Goal: Task Accomplishment & Management: Use online tool/utility

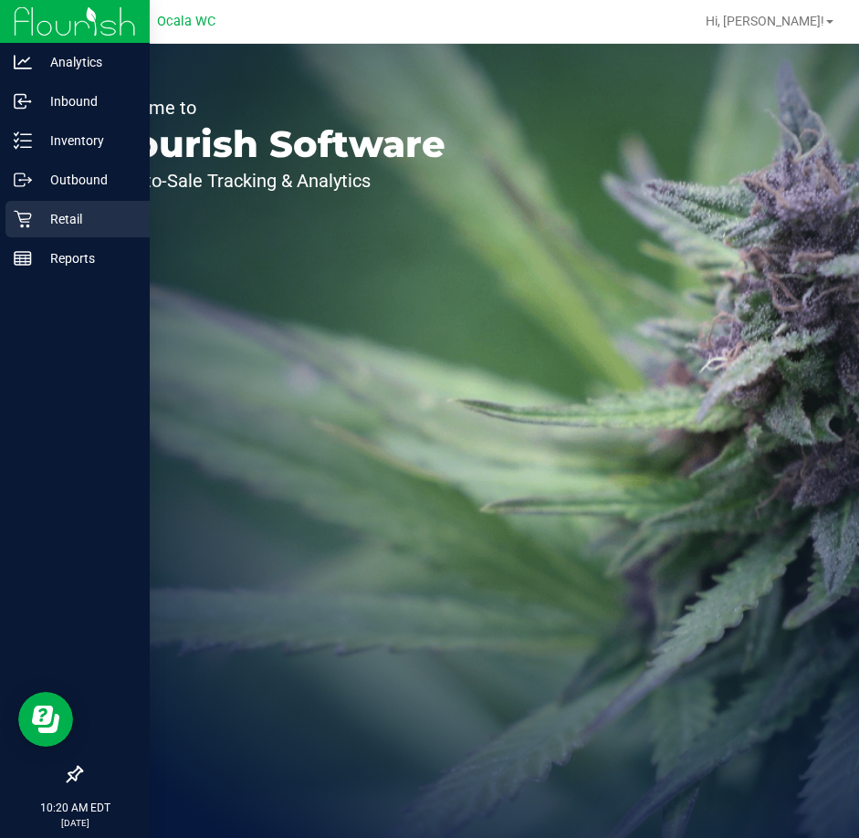
click at [65, 225] on p "Retail" at bounding box center [86, 219] width 109 height 22
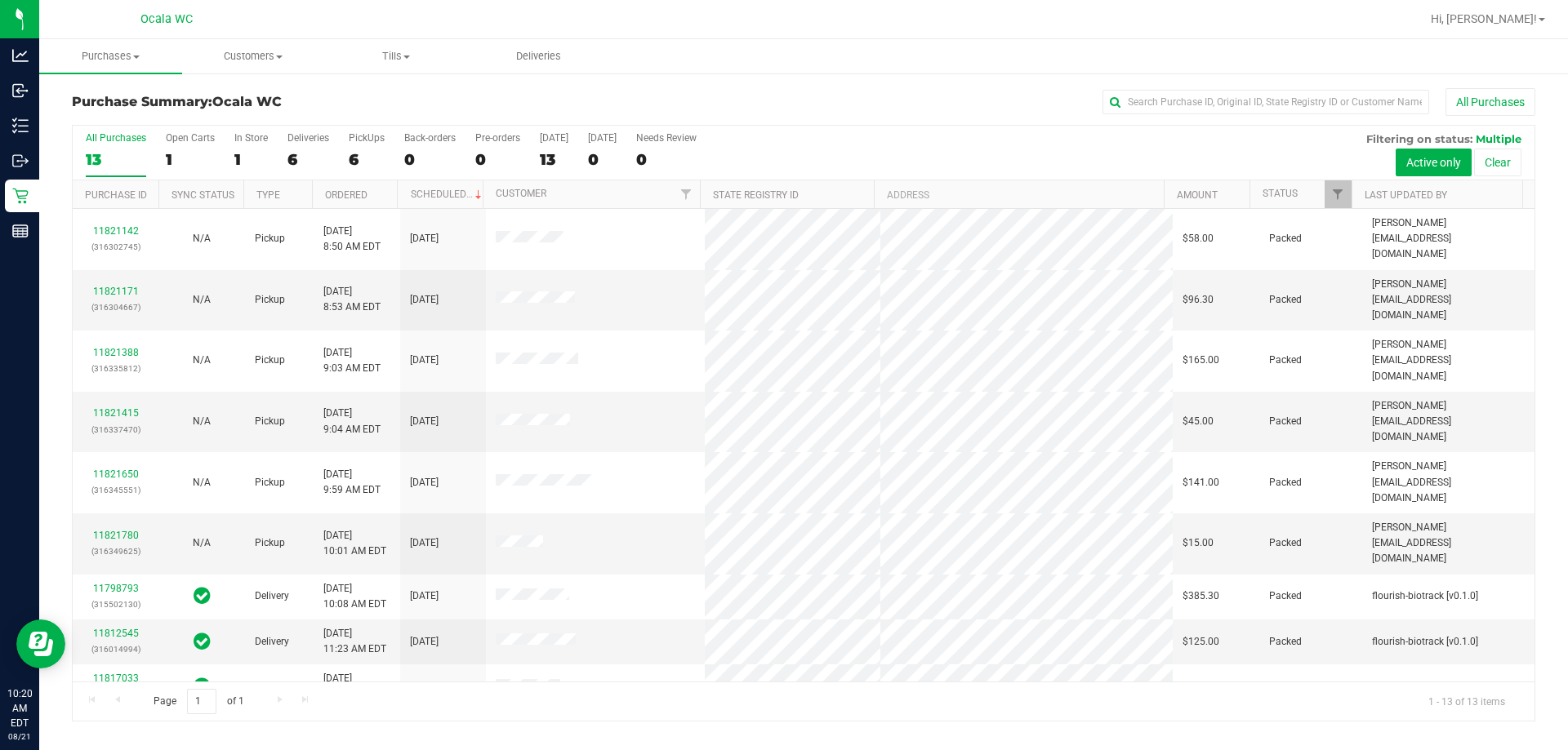
click at [285, 161] on div "All Purchases 13 Open Carts 1 In Store 1 Deliveries 6 PickUps 6 Back-orders 0 P…" at bounding box center [803, 153] width 1461 height 55
click at [292, 162] on div "6" at bounding box center [308, 159] width 42 height 19
click at [0, 0] on input "Deliveries 6" at bounding box center [0, 0] width 0 height 0
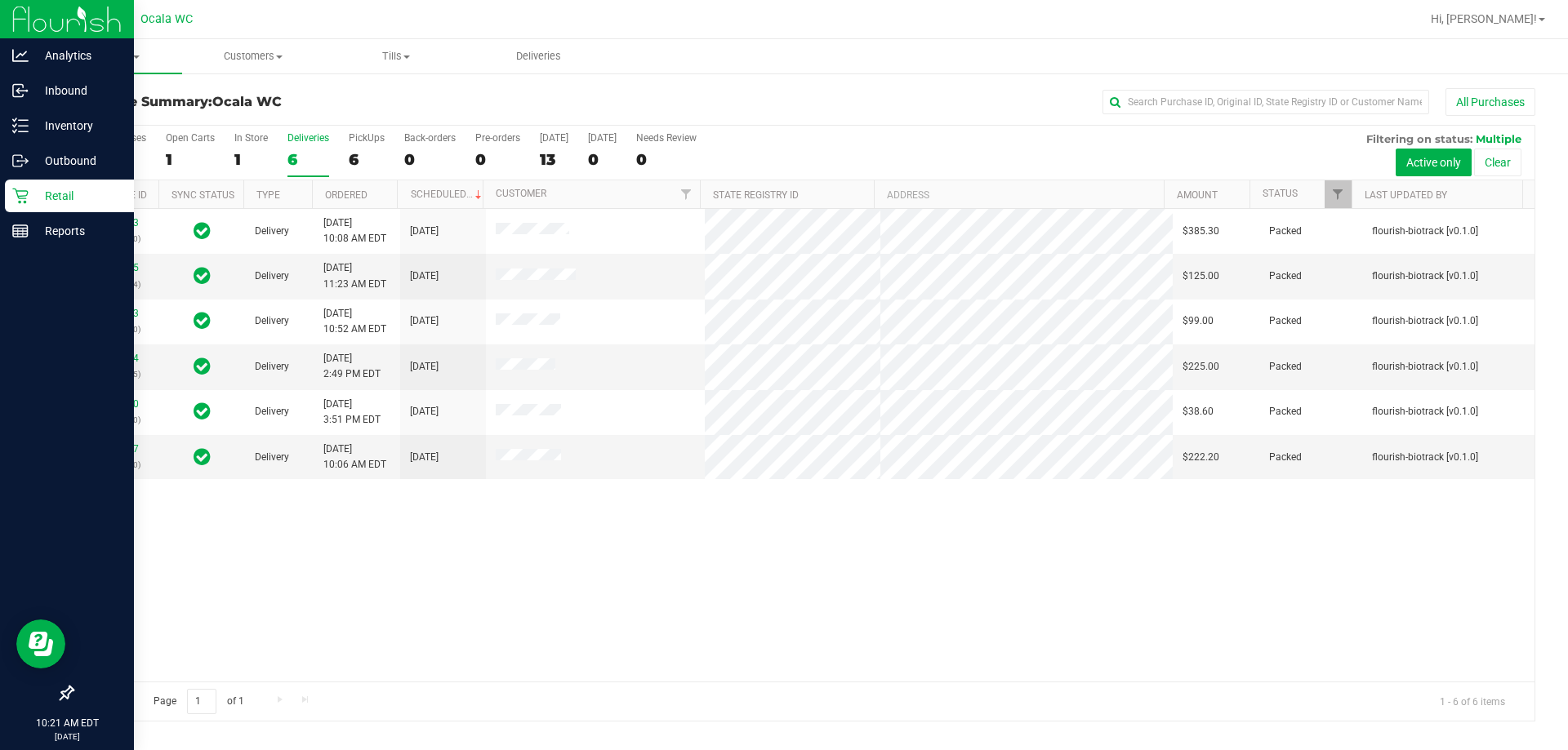
click at [51, 195] on p "Retail" at bounding box center [77, 196] width 98 height 20
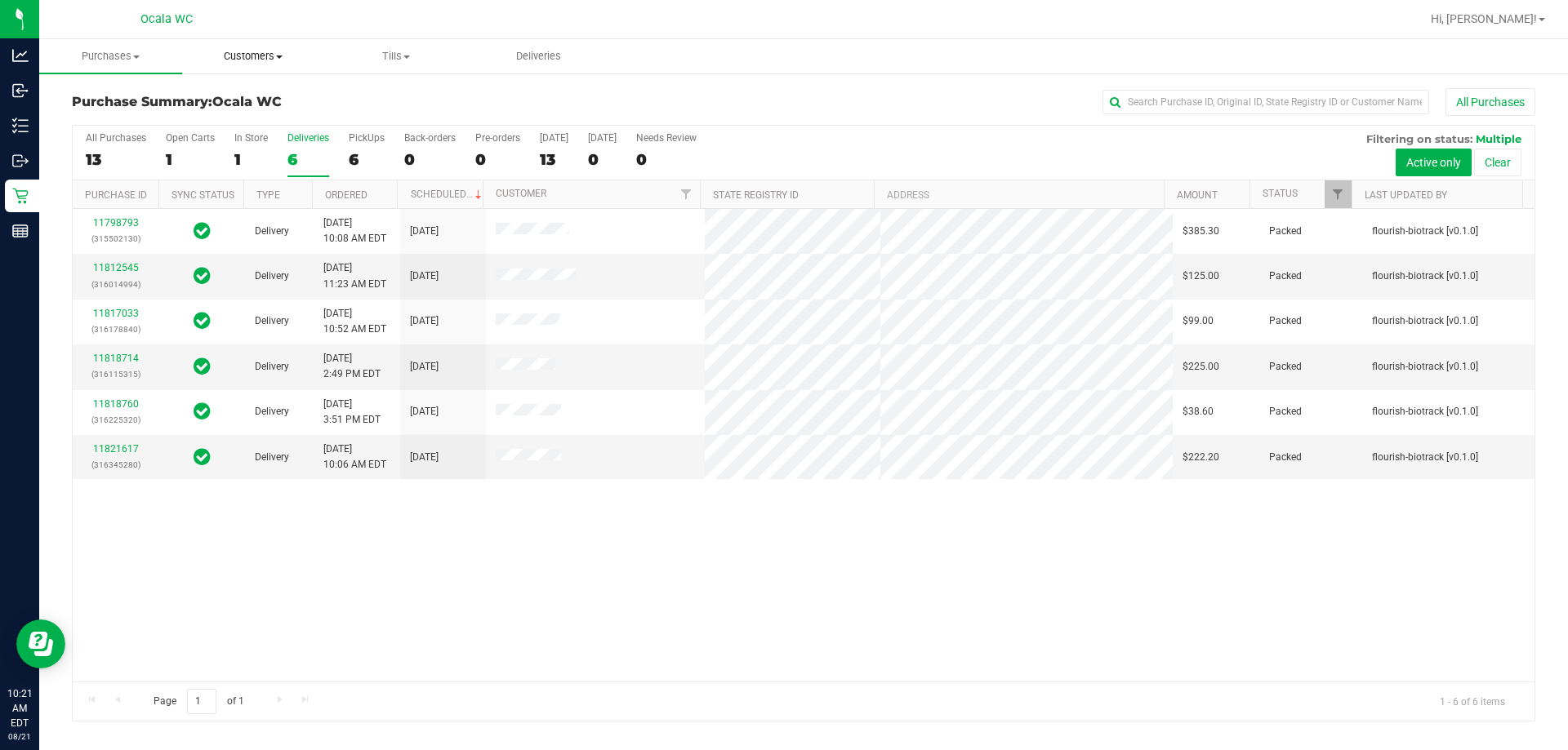
click at [266, 62] on span "Customers" at bounding box center [253, 56] width 141 height 14
click at [262, 101] on span "All customers" at bounding box center [240, 98] width 117 height 14
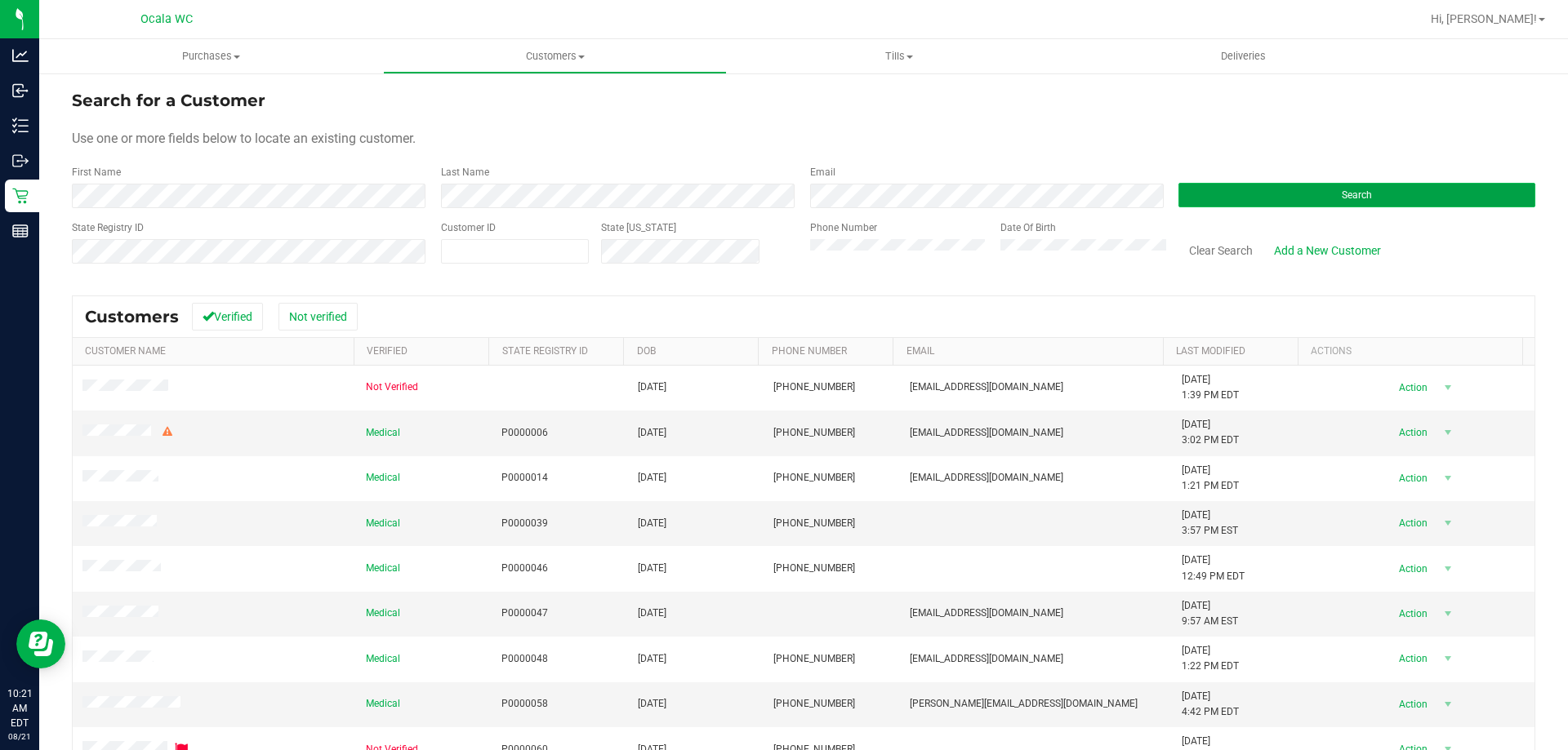
click at [768, 187] on button "Search" at bounding box center [1357, 194] width 357 height 24
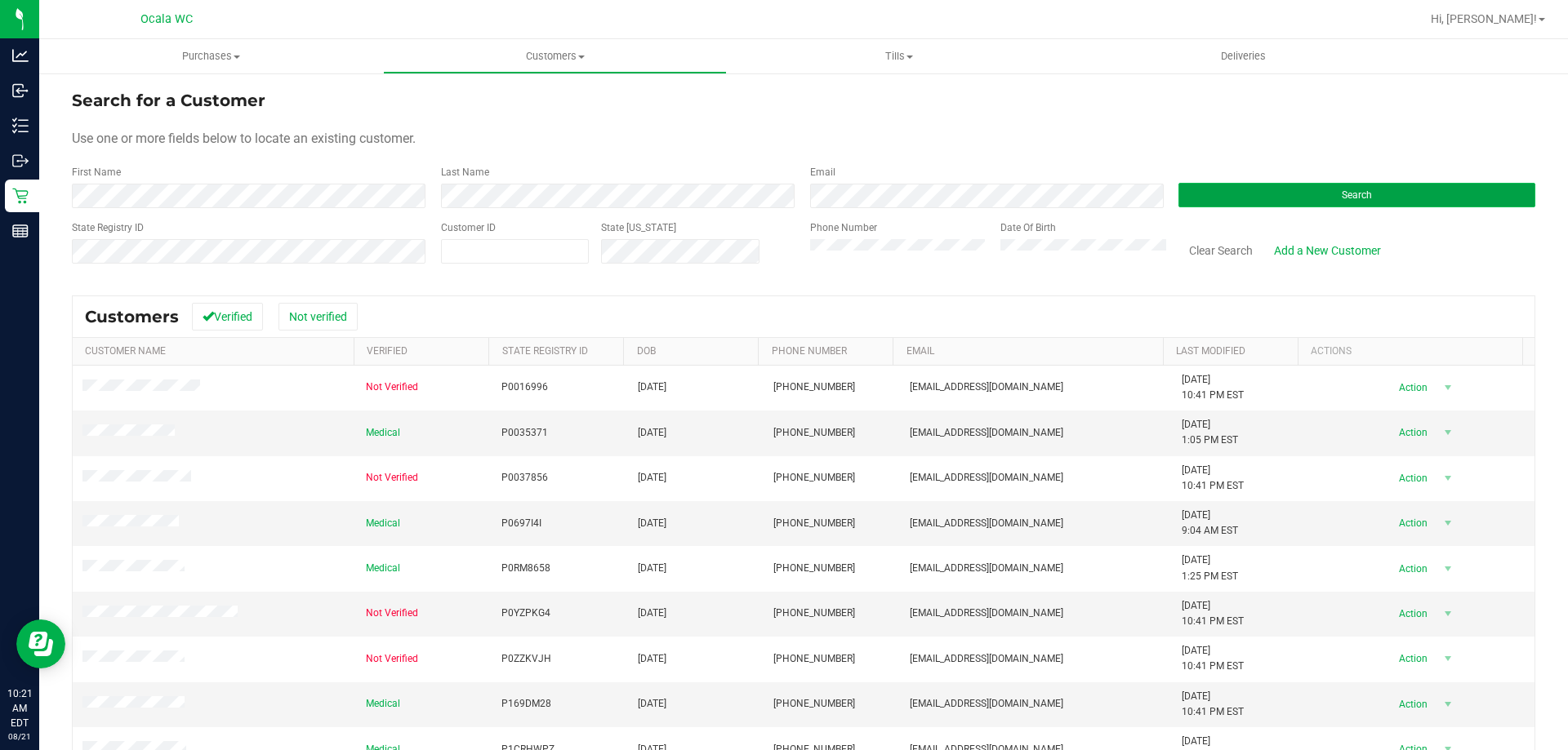
click at [768, 201] on button "Search" at bounding box center [1357, 194] width 357 height 24
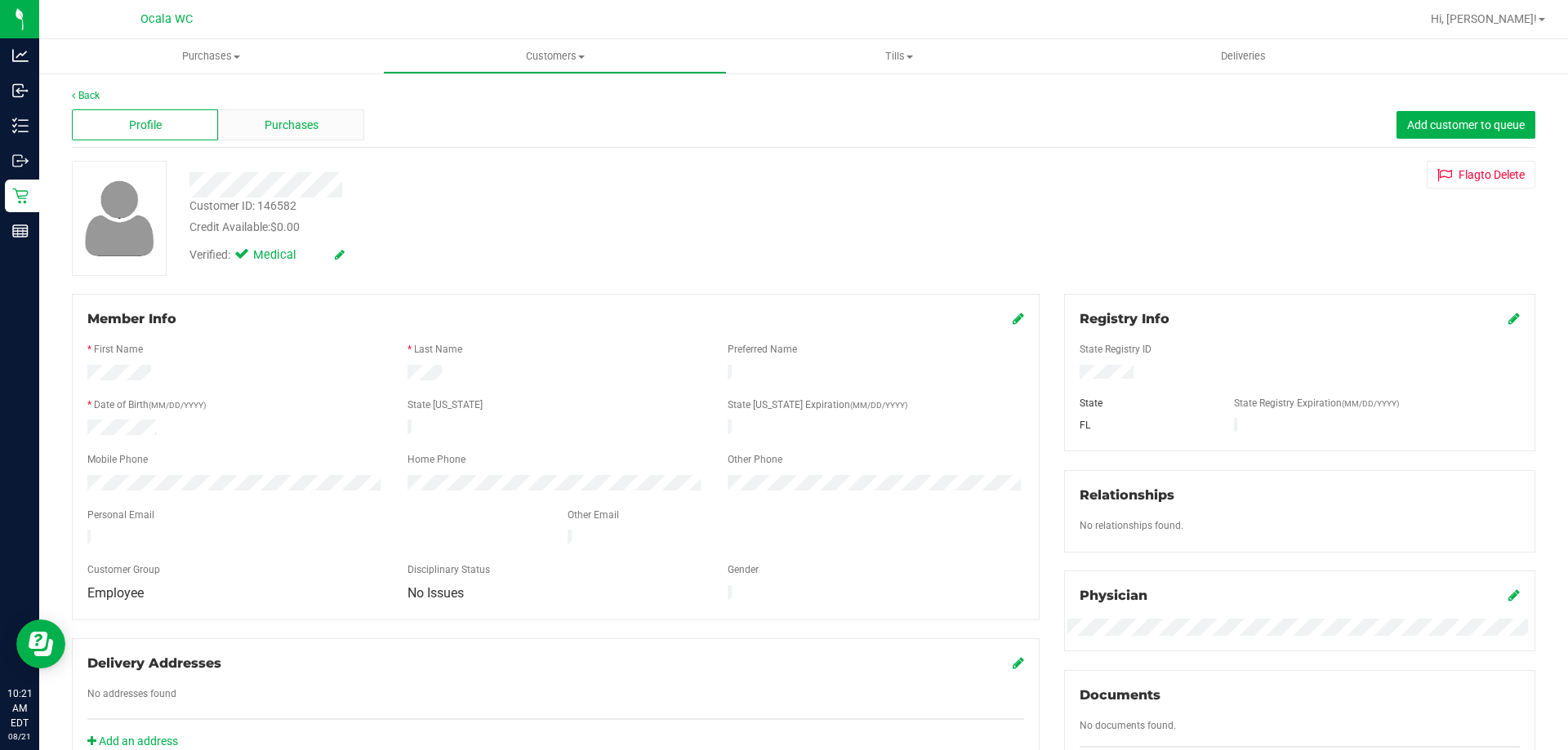
click at [289, 123] on span "Purchases" at bounding box center [292, 124] width 54 height 17
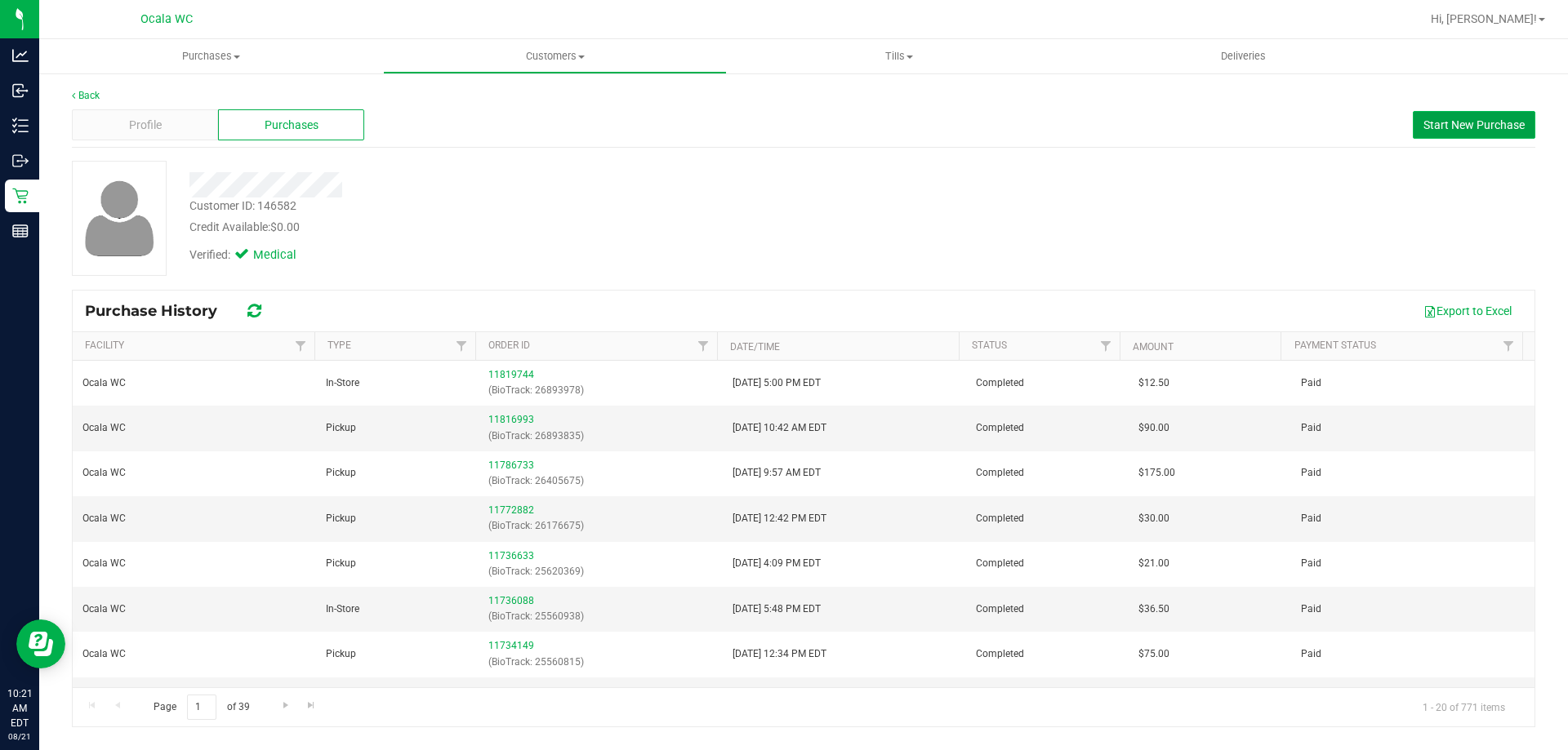
click at [768, 131] on span "Start New Purchase" at bounding box center [1473, 124] width 101 height 13
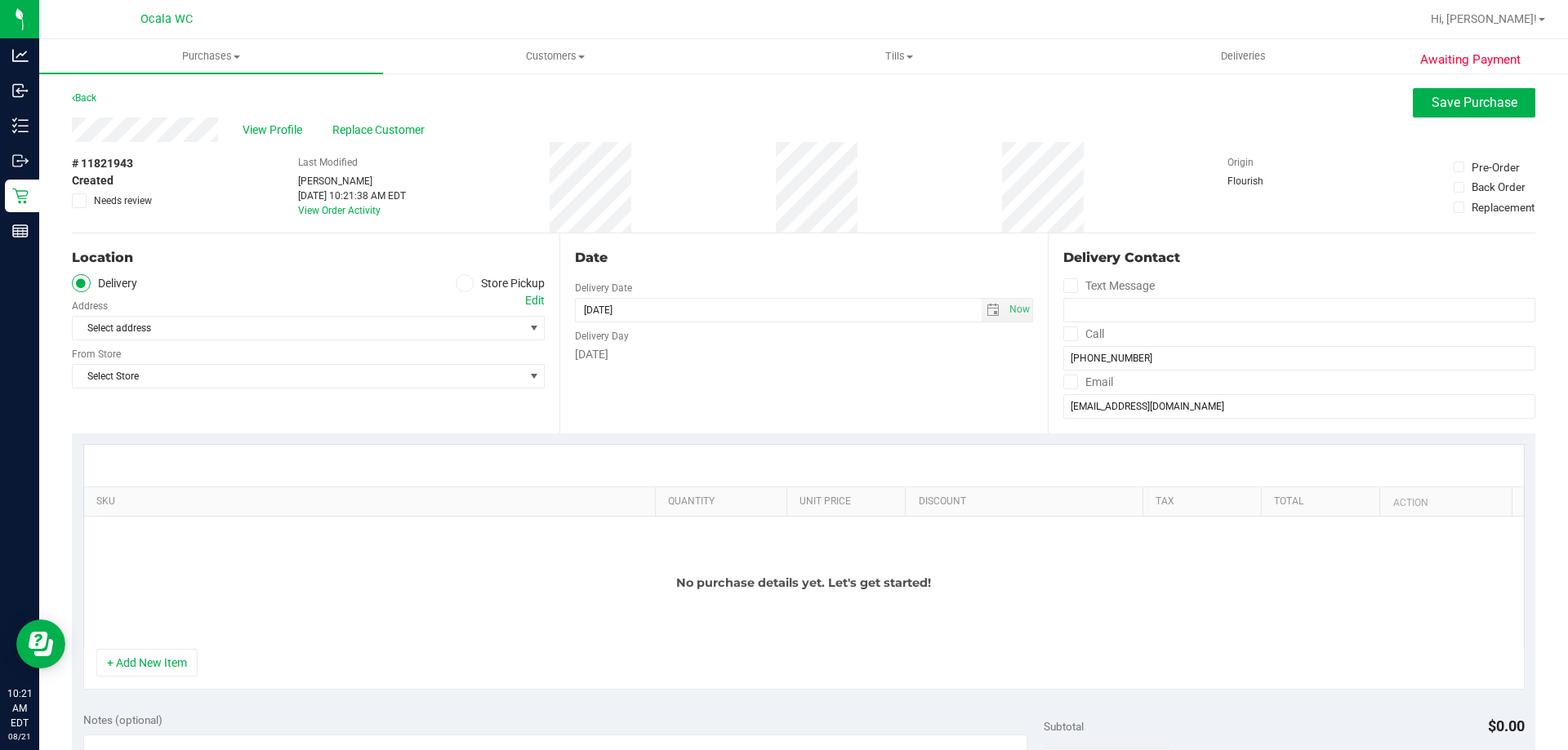
click at [460, 284] on icon at bounding box center [464, 284] width 10 height 0
click at [0, 0] on input "Store Pickup" at bounding box center [0, 0] width 0 height 0
click at [262, 330] on span "Select Store" at bounding box center [298, 328] width 451 height 23
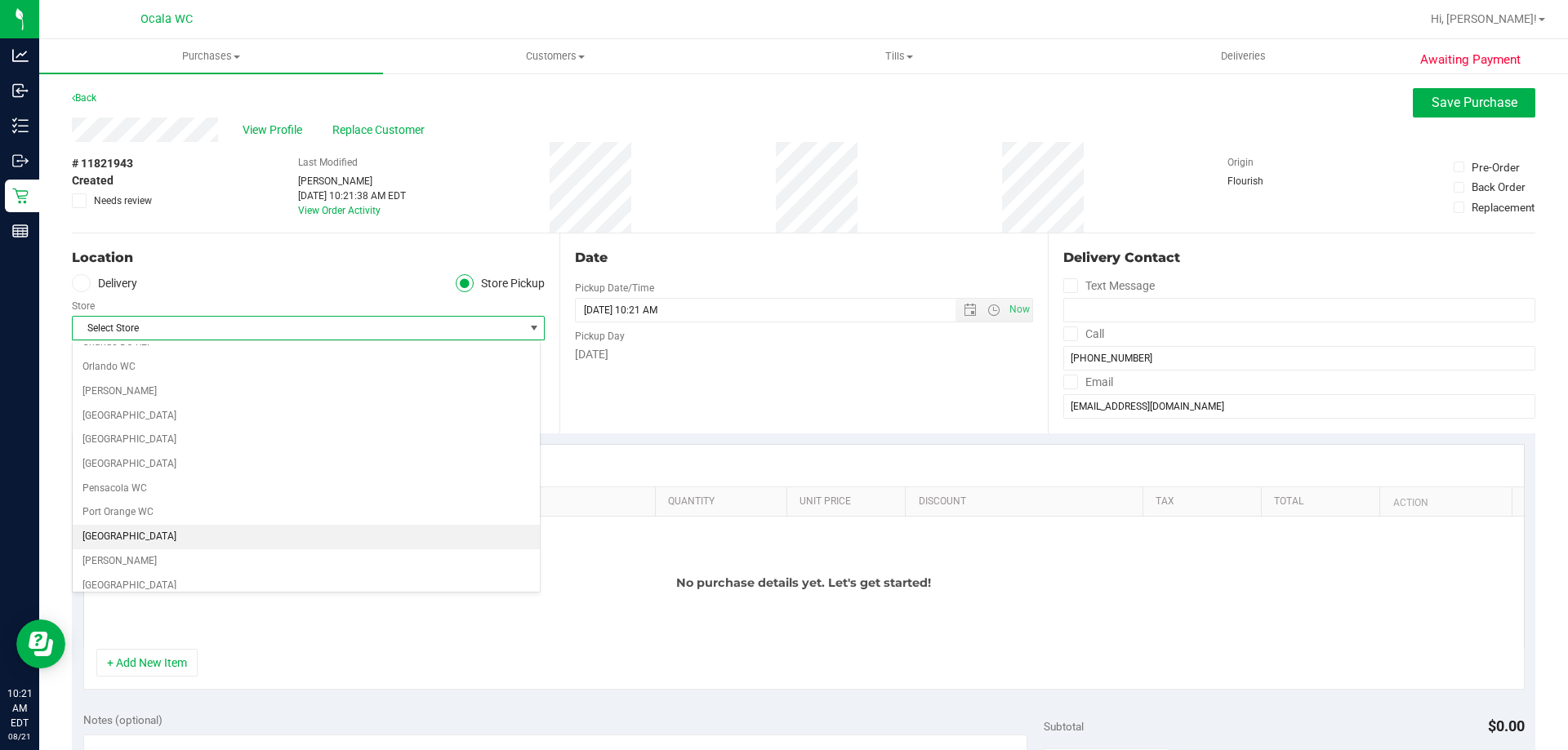
scroll to position [735, 0]
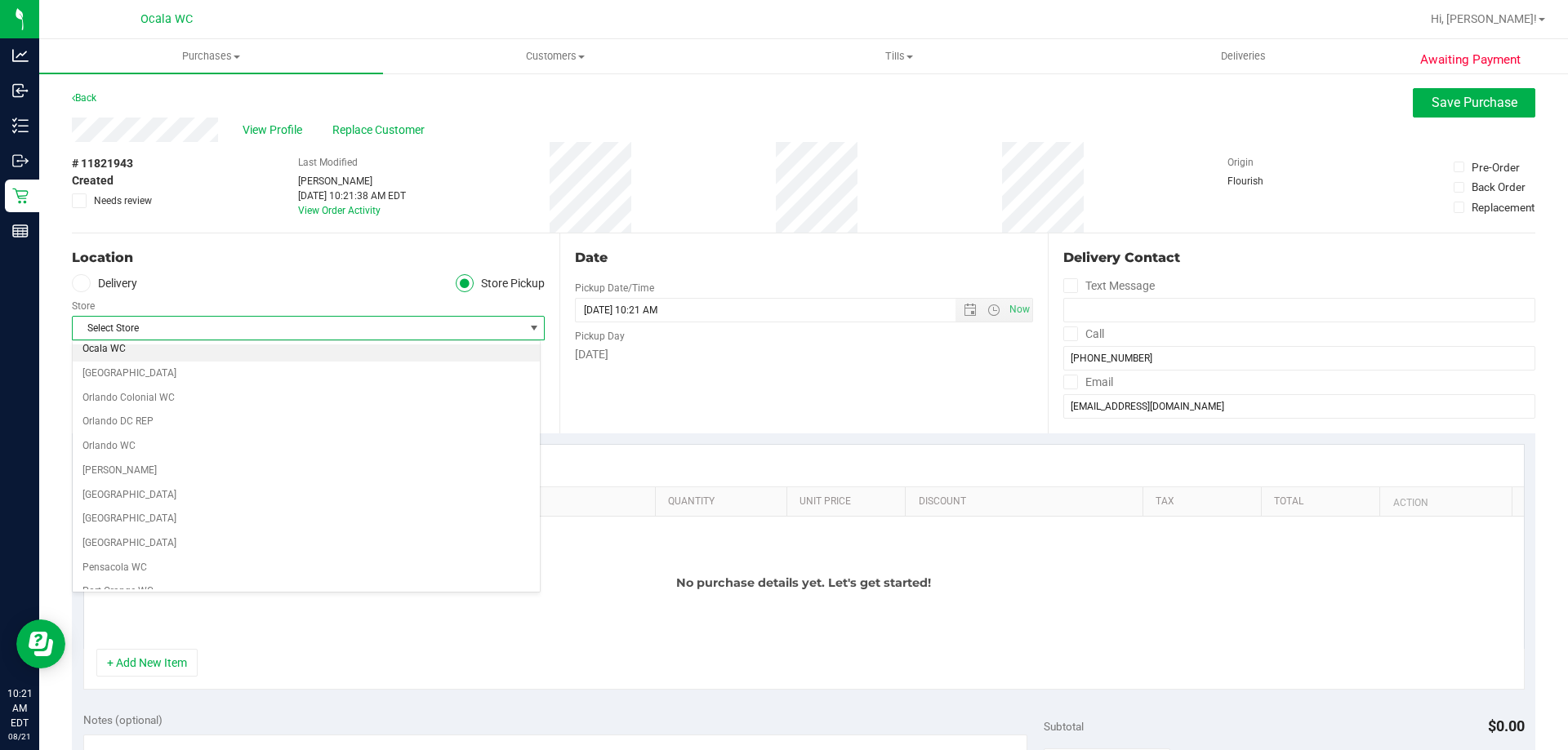
click at [122, 349] on li "Ocala WC" at bounding box center [306, 349] width 467 height 24
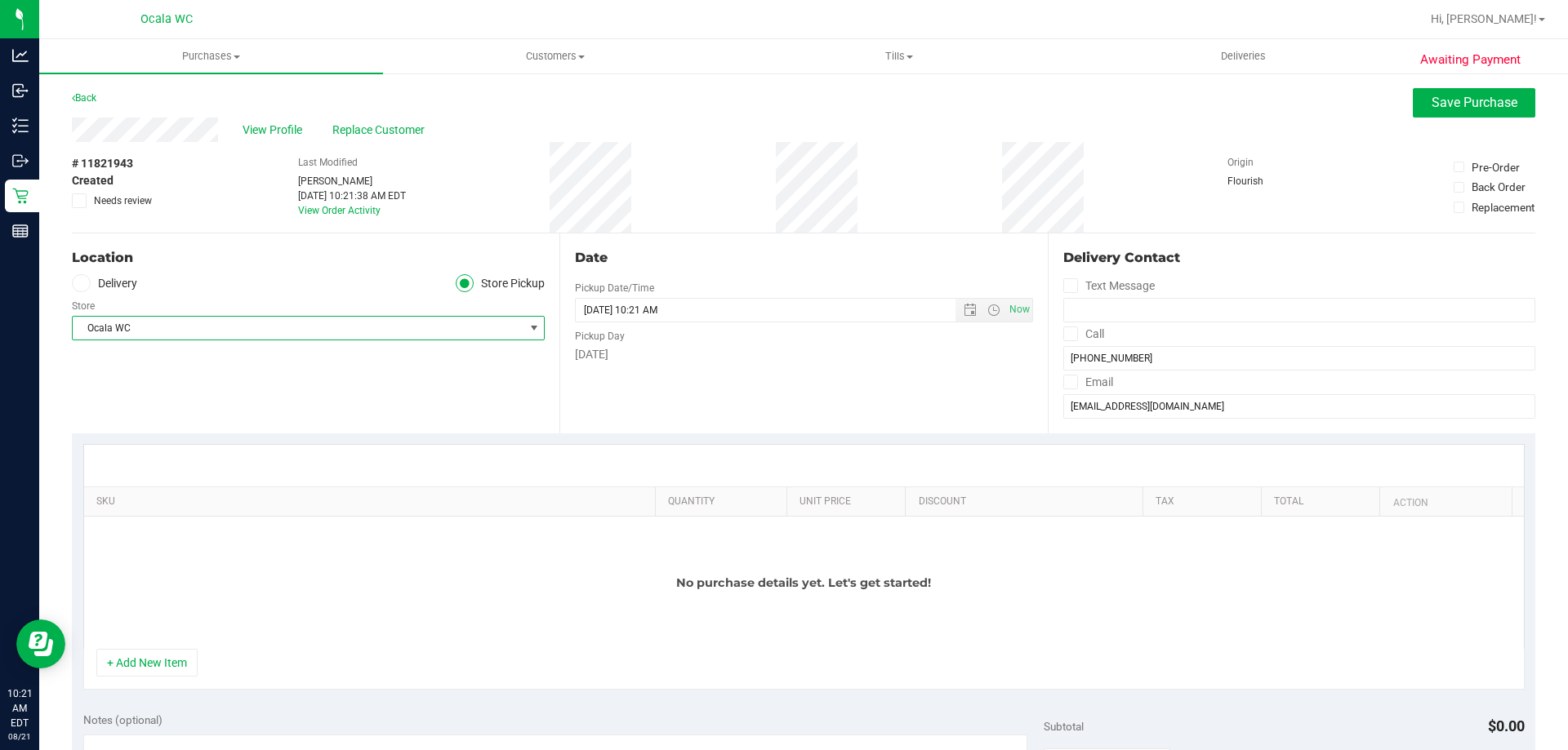
scroll to position [163, 0]
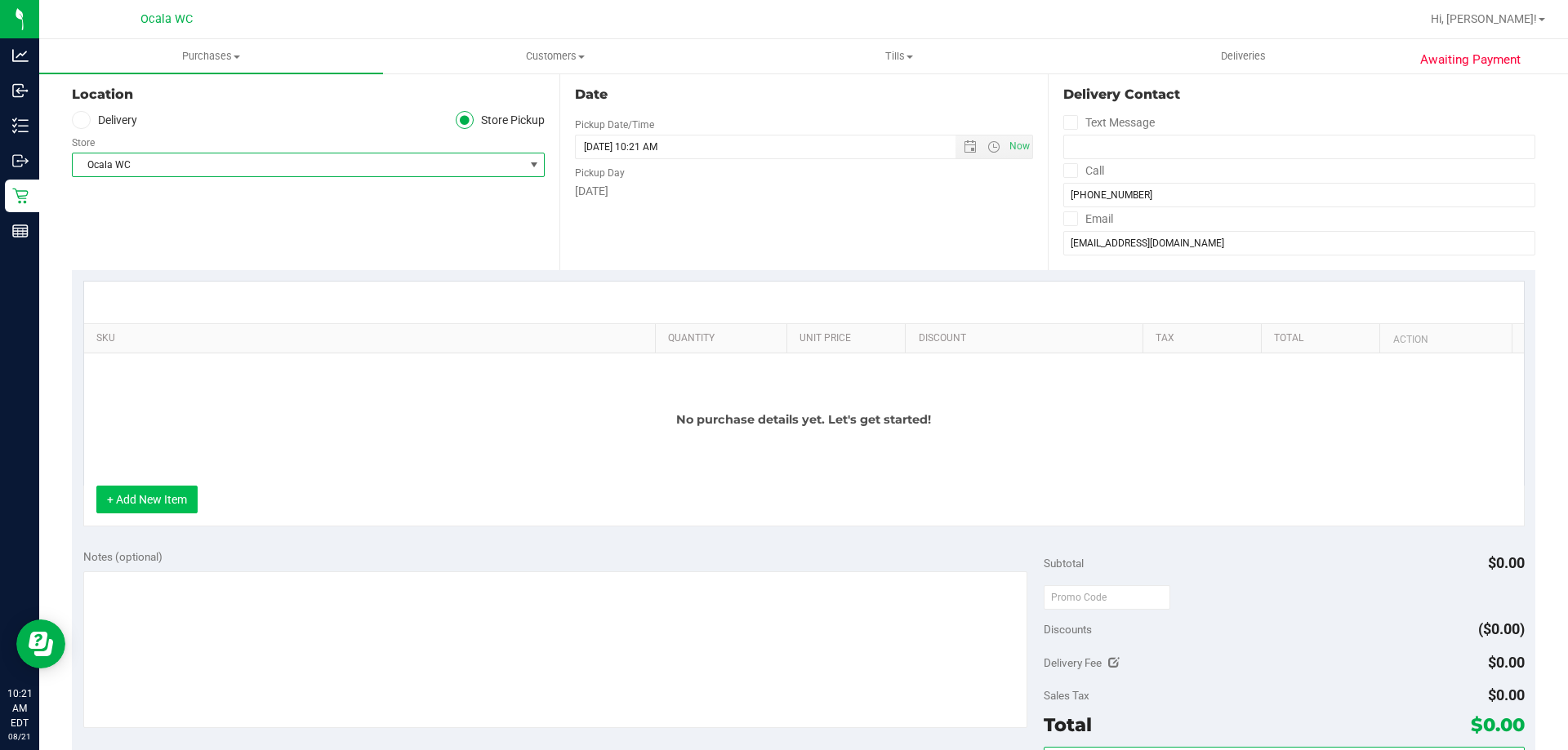
click at [148, 507] on button "+ Add New Item" at bounding box center [147, 499] width 101 height 28
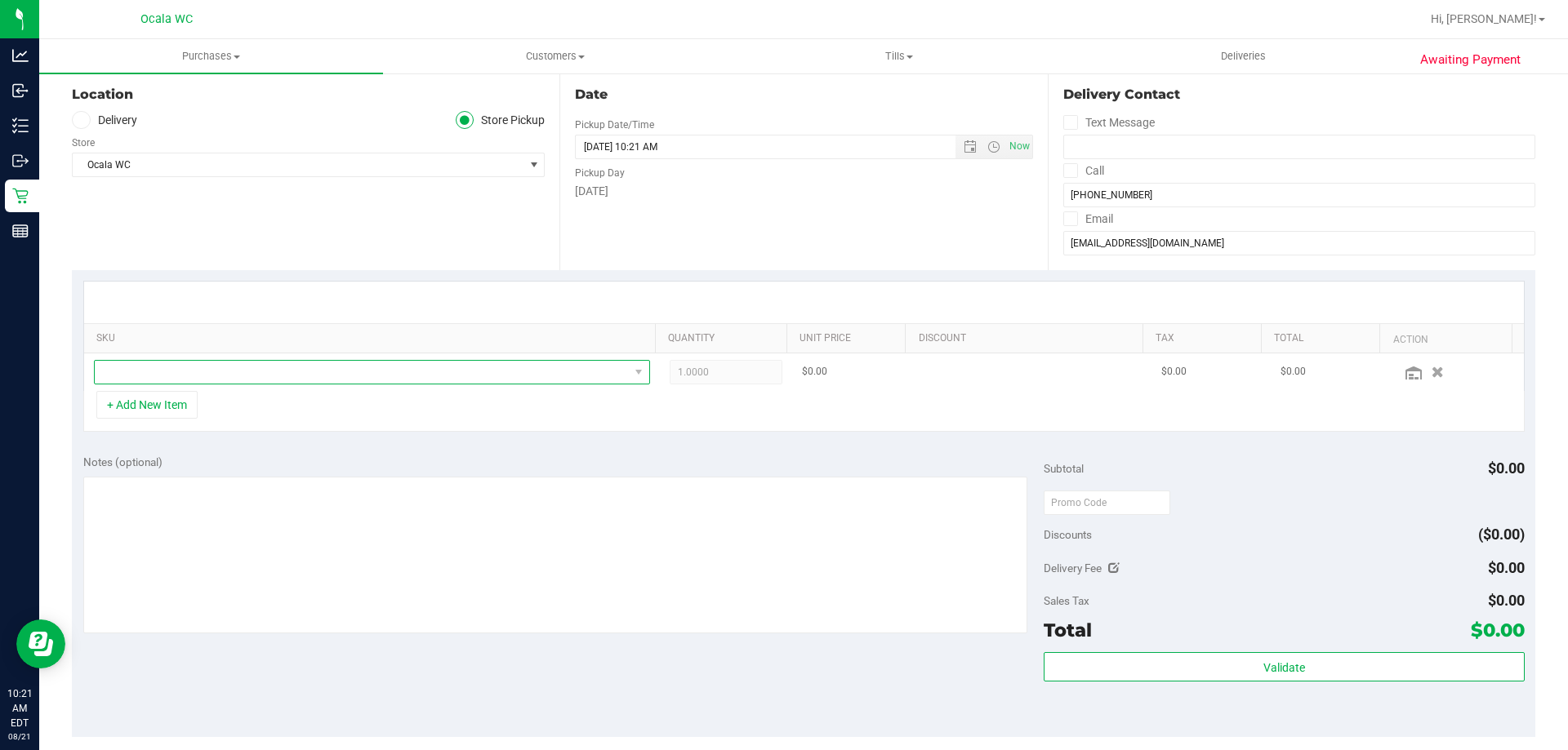
click at [152, 369] on span "NO DATA FOUND" at bounding box center [362, 372] width 534 height 23
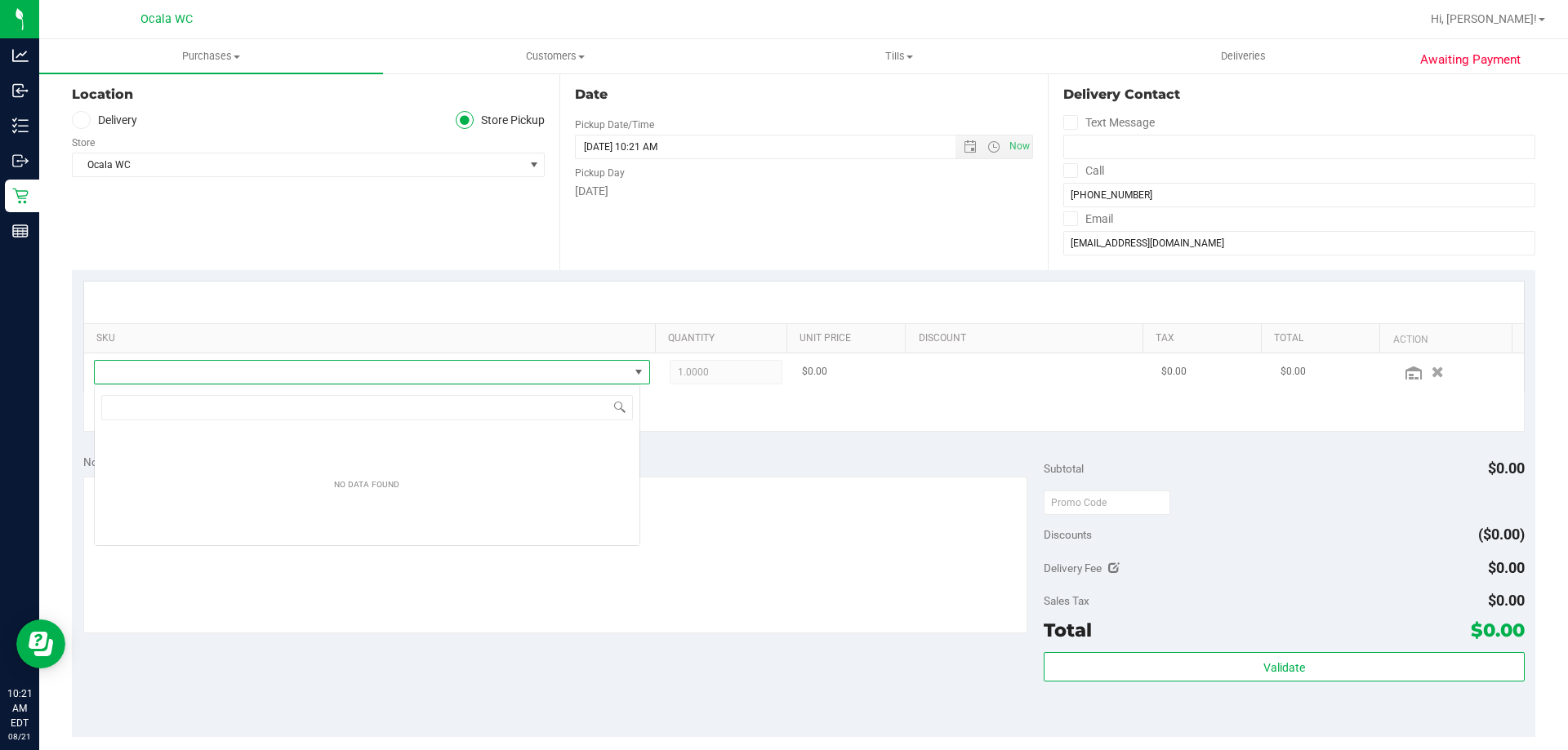
scroll to position [24, 546]
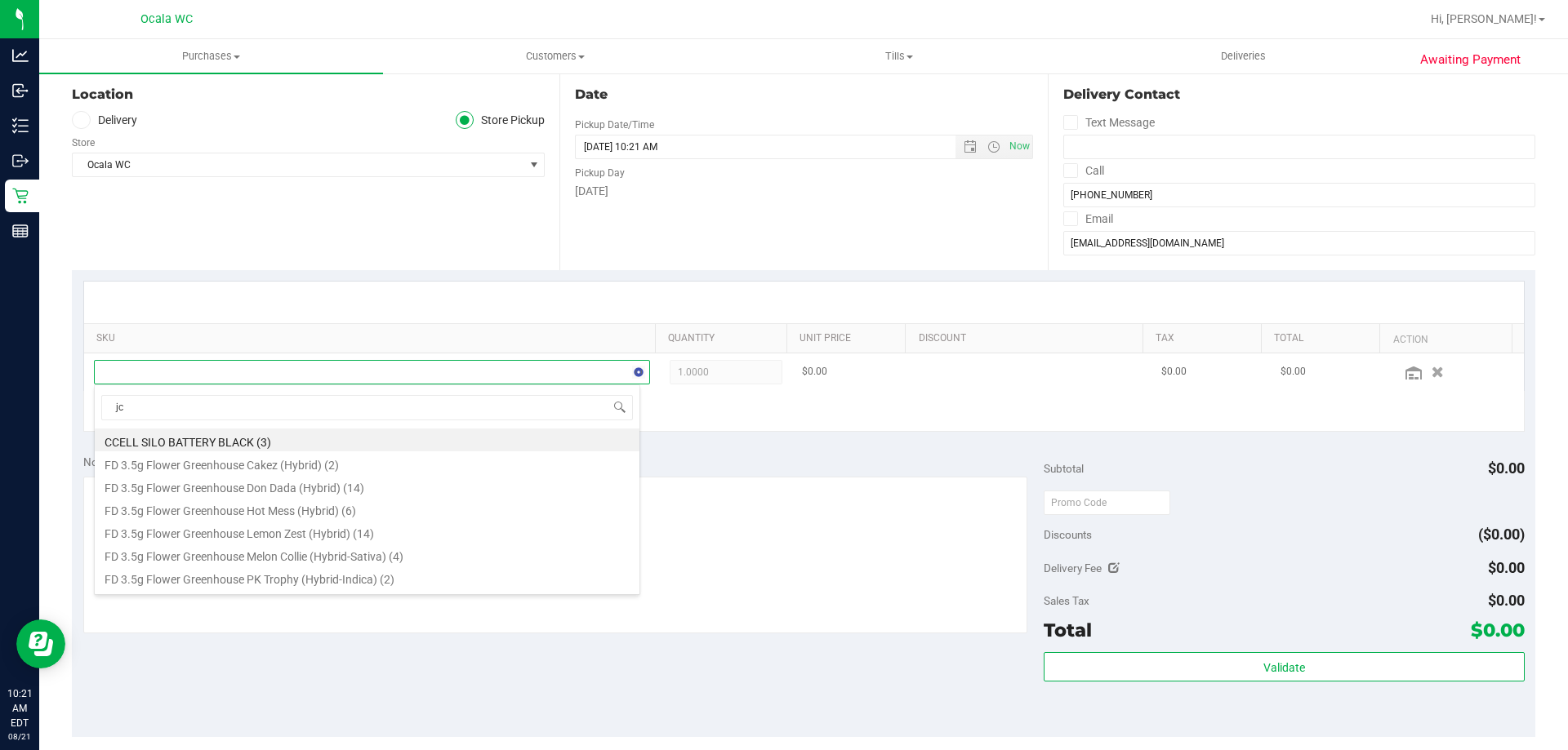
type input "jcw"
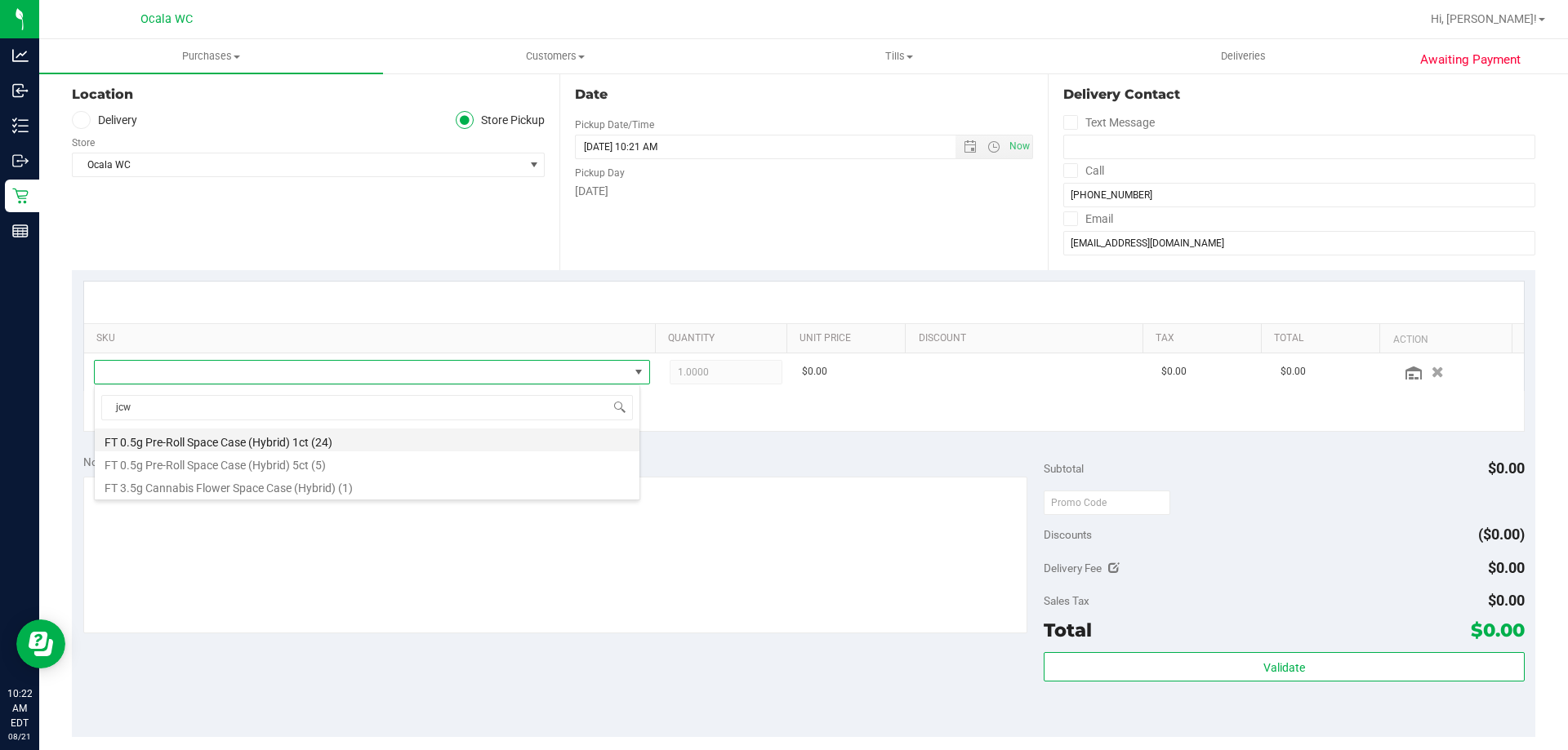
click at [303, 439] on li "FT 0.5g Pre-Roll Space Case (Hybrid) 1ct (24)" at bounding box center [367, 440] width 545 height 23
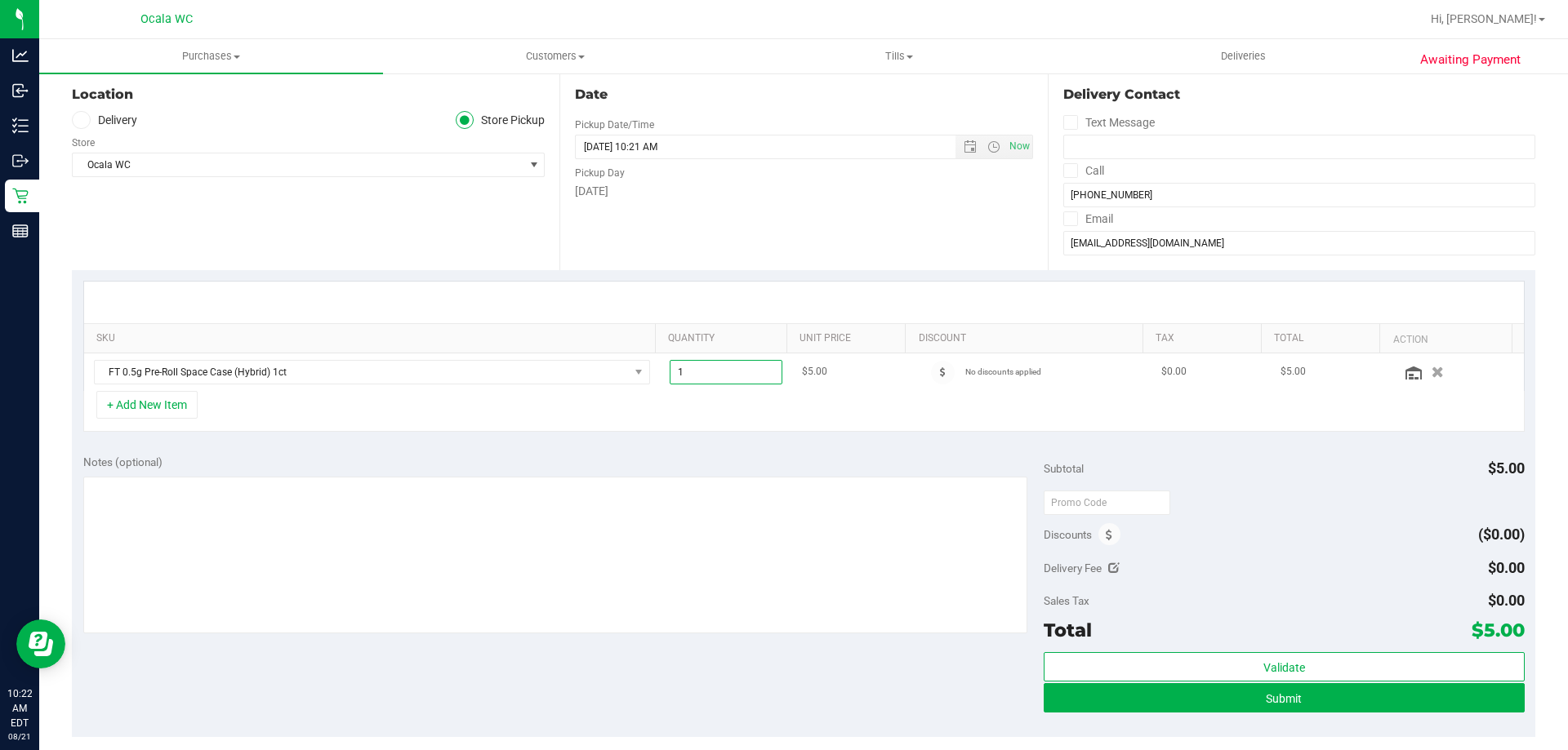
click at [690, 379] on span "1.00 1" at bounding box center [726, 371] width 114 height 24
click at [701, 378] on input "1" at bounding box center [726, 372] width 112 height 23
type input "1"
type input "3"
type input "3.00"
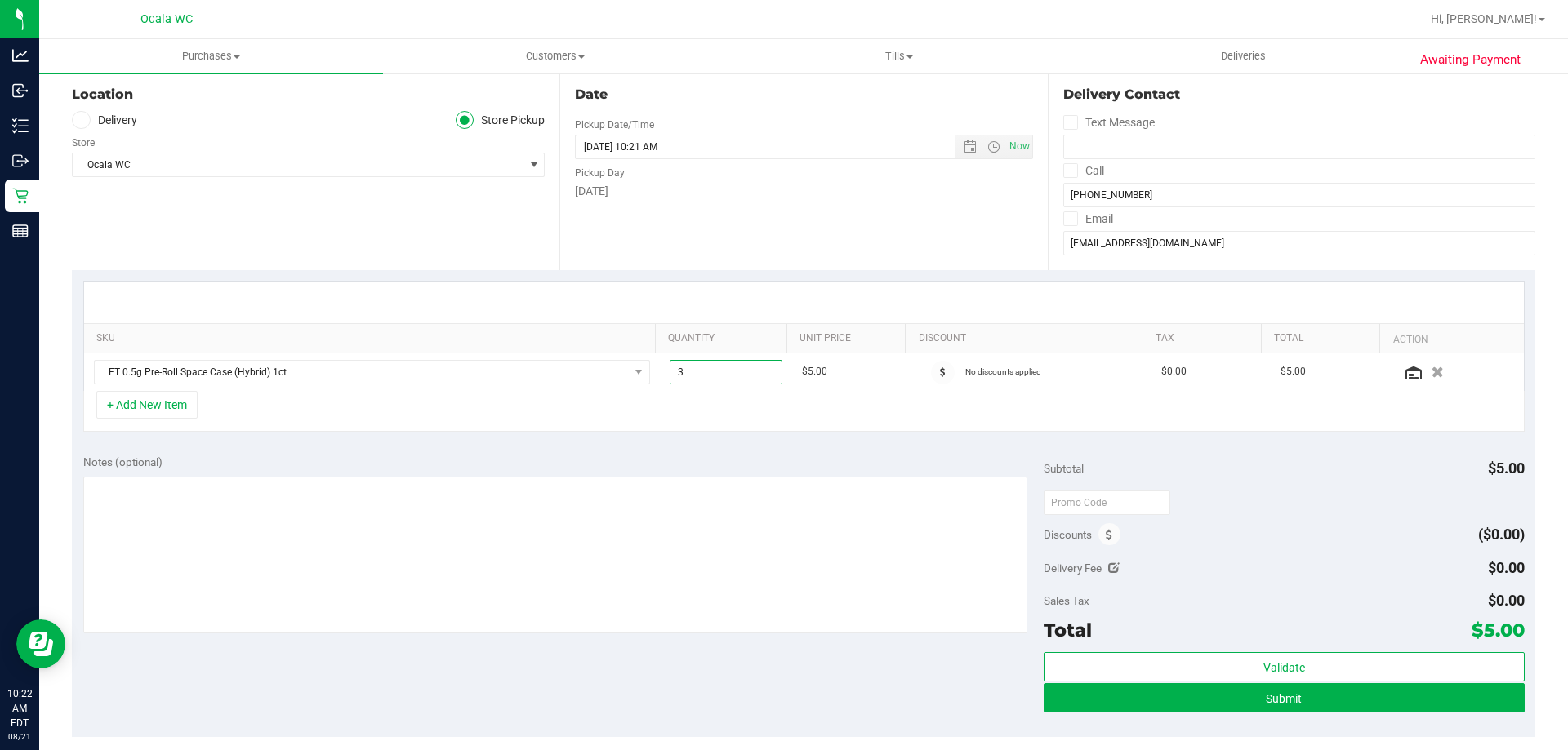
click at [725, 404] on div "+ Add New Item" at bounding box center [804, 412] width 1441 height 41
click at [768, 296] on div at bounding box center [804, 303] width 1439 height 42
click at [129, 411] on button "+ Add New Item" at bounding box center [147, 405] width 101 height 28
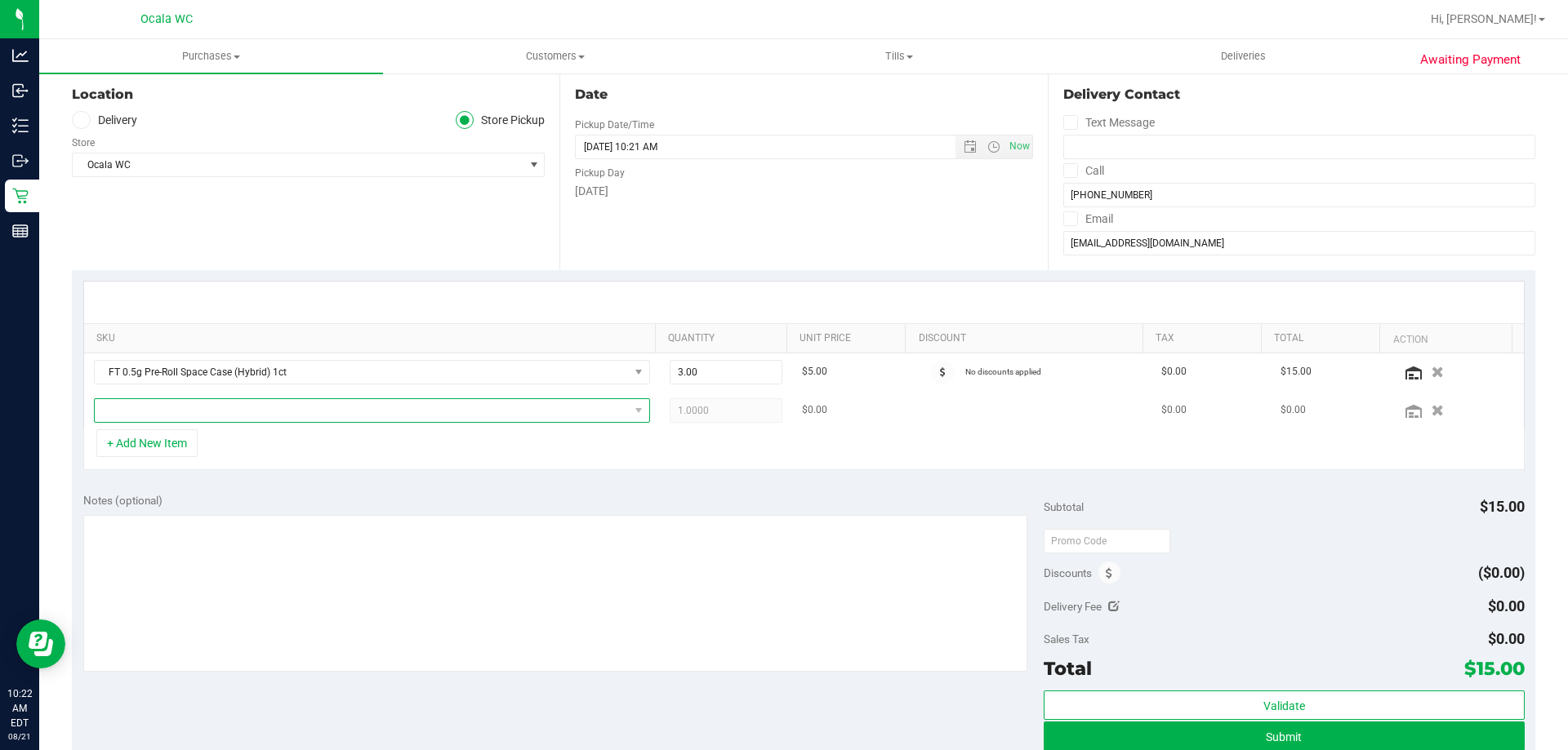
click at [132, 418] on span "NO DATA FOUND" at bounding box center [362, 411] width 534 height 23
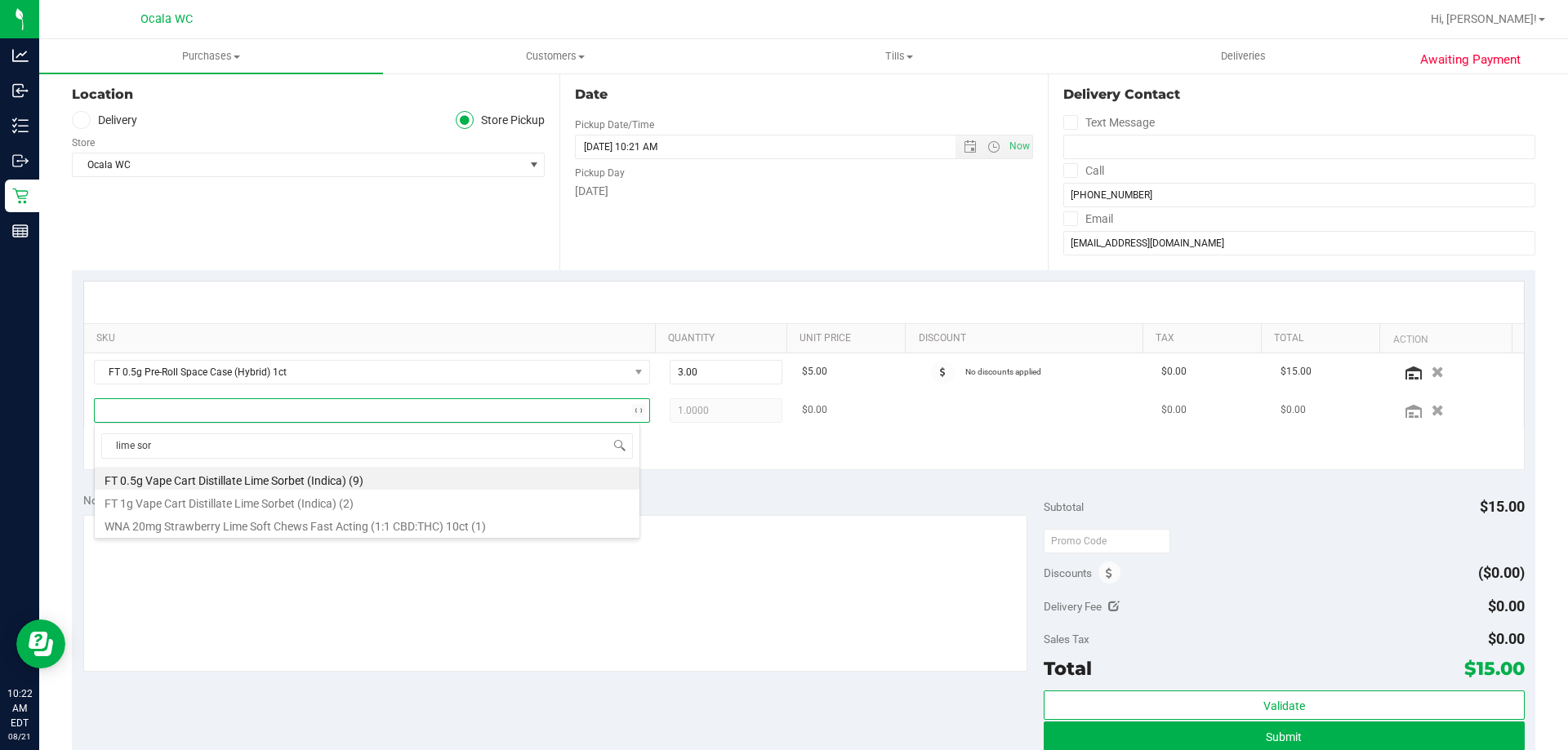
type input "lime sorb"
click at [229, 476] on li "FT 0.5g Vape Cart Distillate Lime Sorbet (Indica) (9)" at bounding box center [367, 479] width 545 height 23
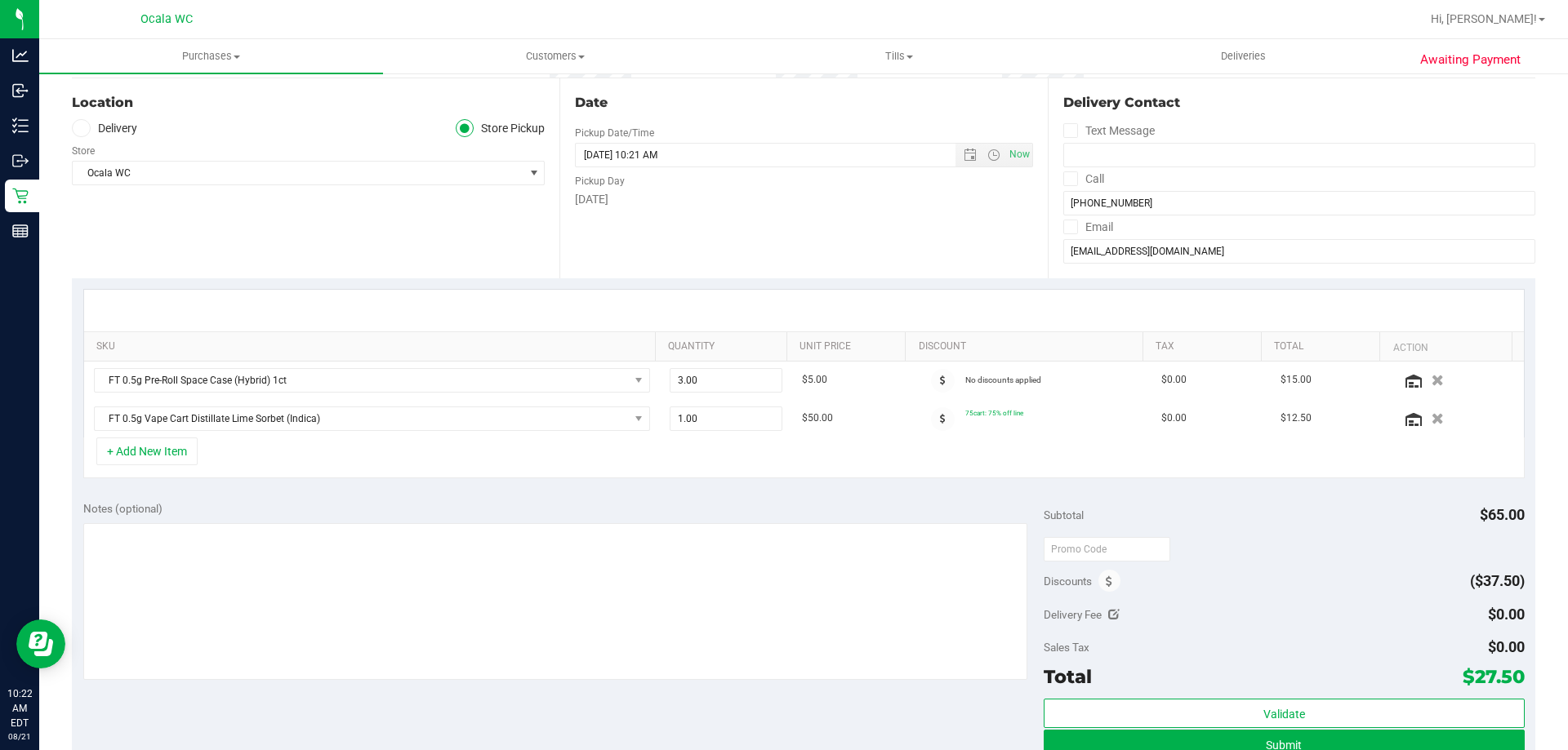
scroll to position [0, 0]
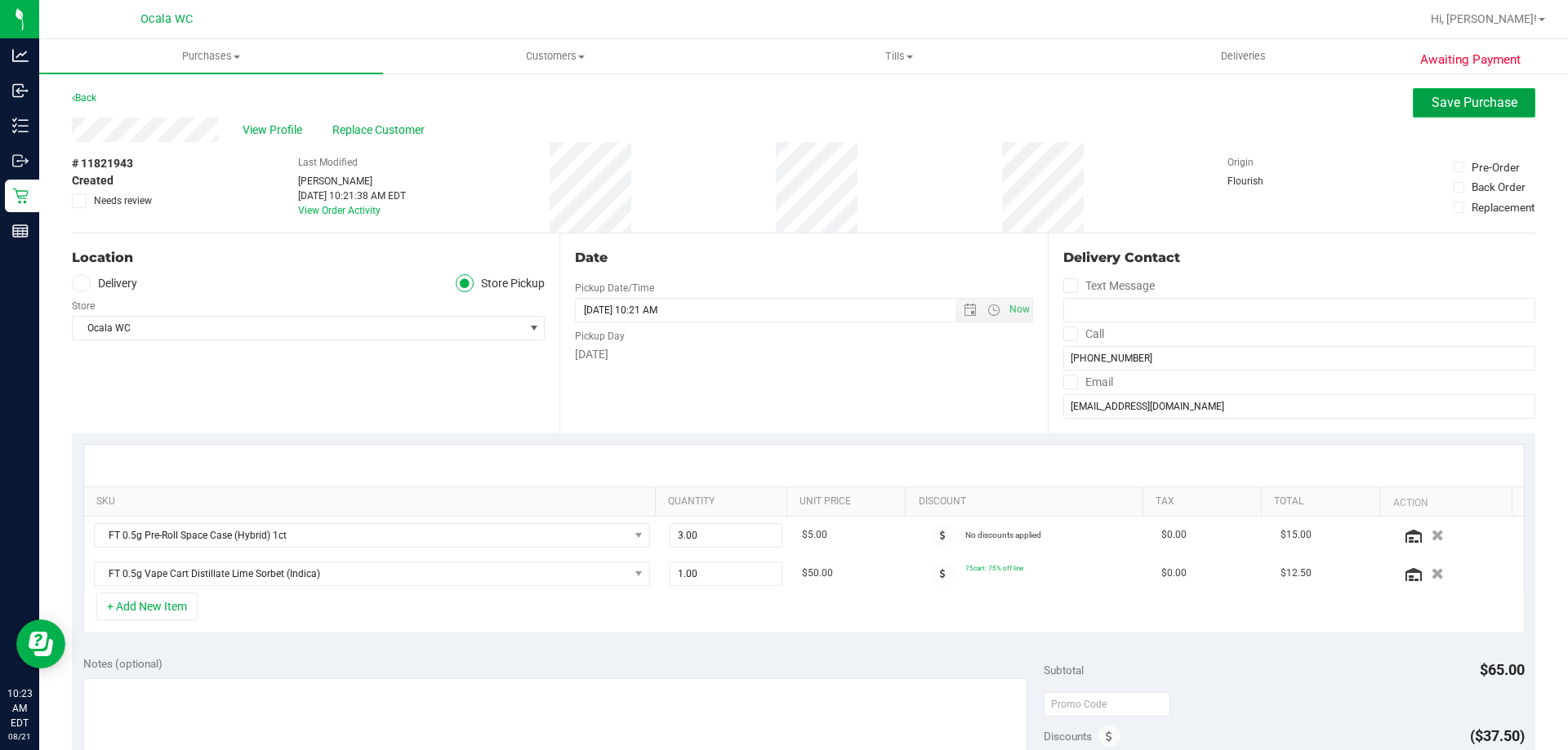
click at [768, 99] on span "Save Purchase" at bounding box center [1474, 102] width 86 height 15
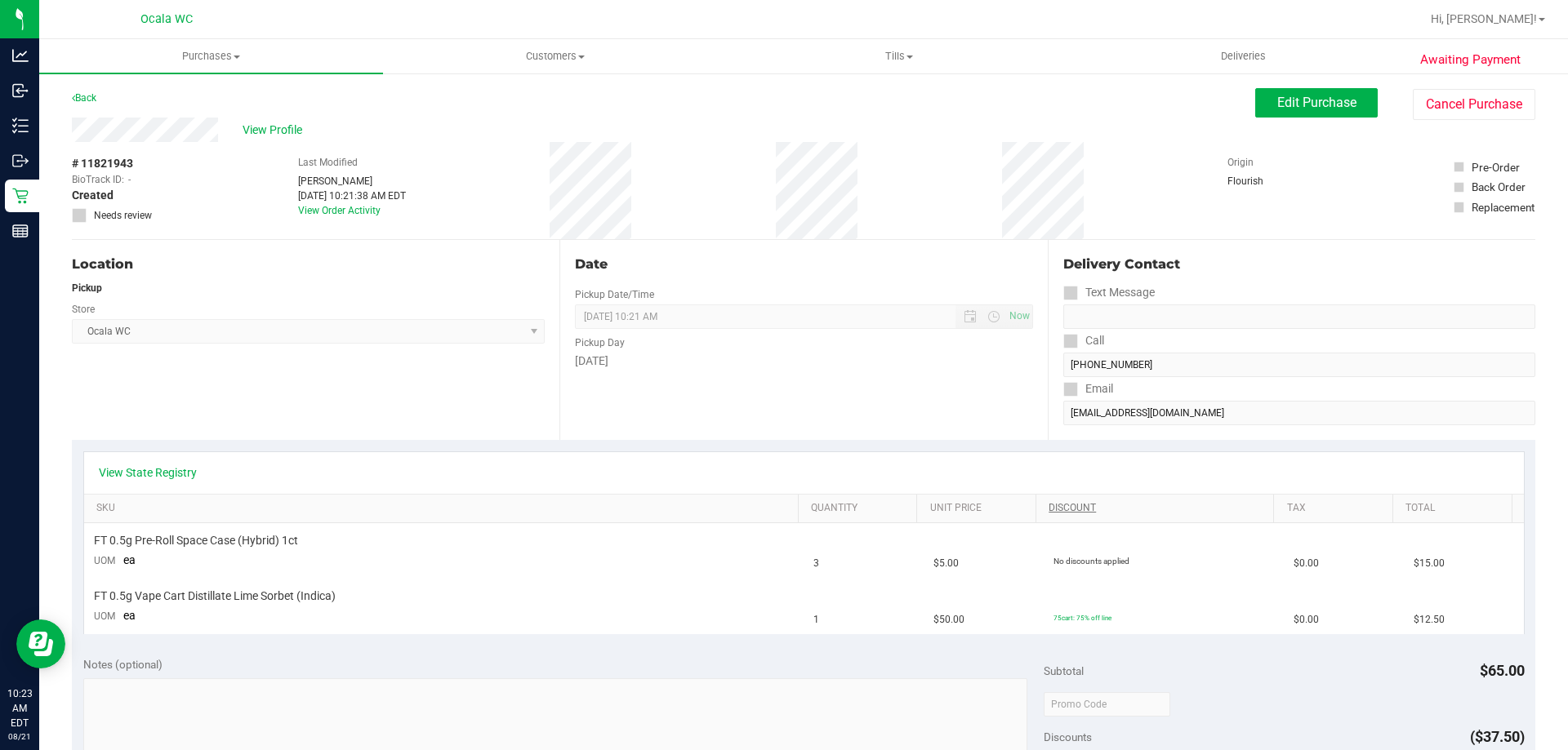
scroll to position [408, 0]
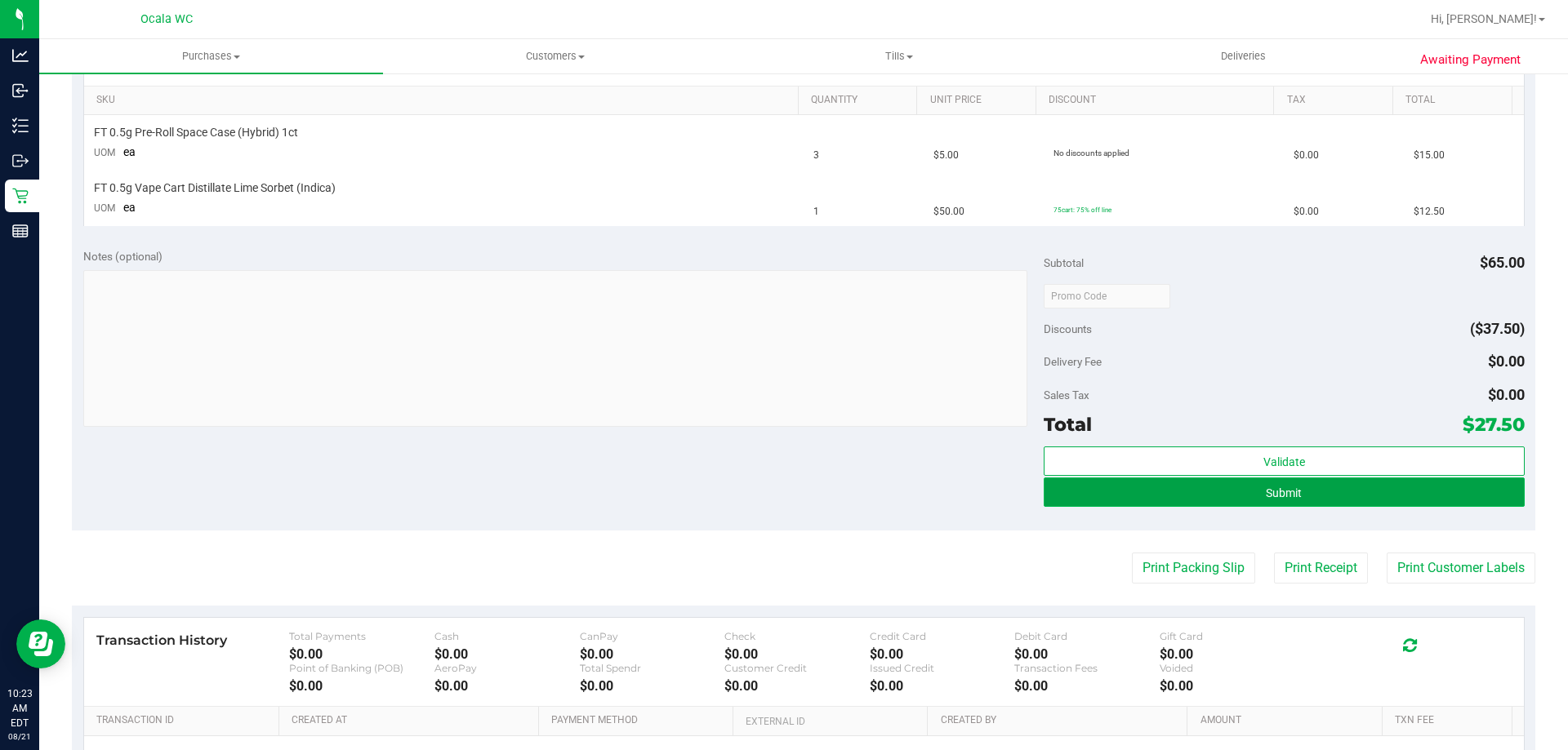
click at [768, 483] on button "Submit" at bounding box center [1283, 492] width 480 height 30
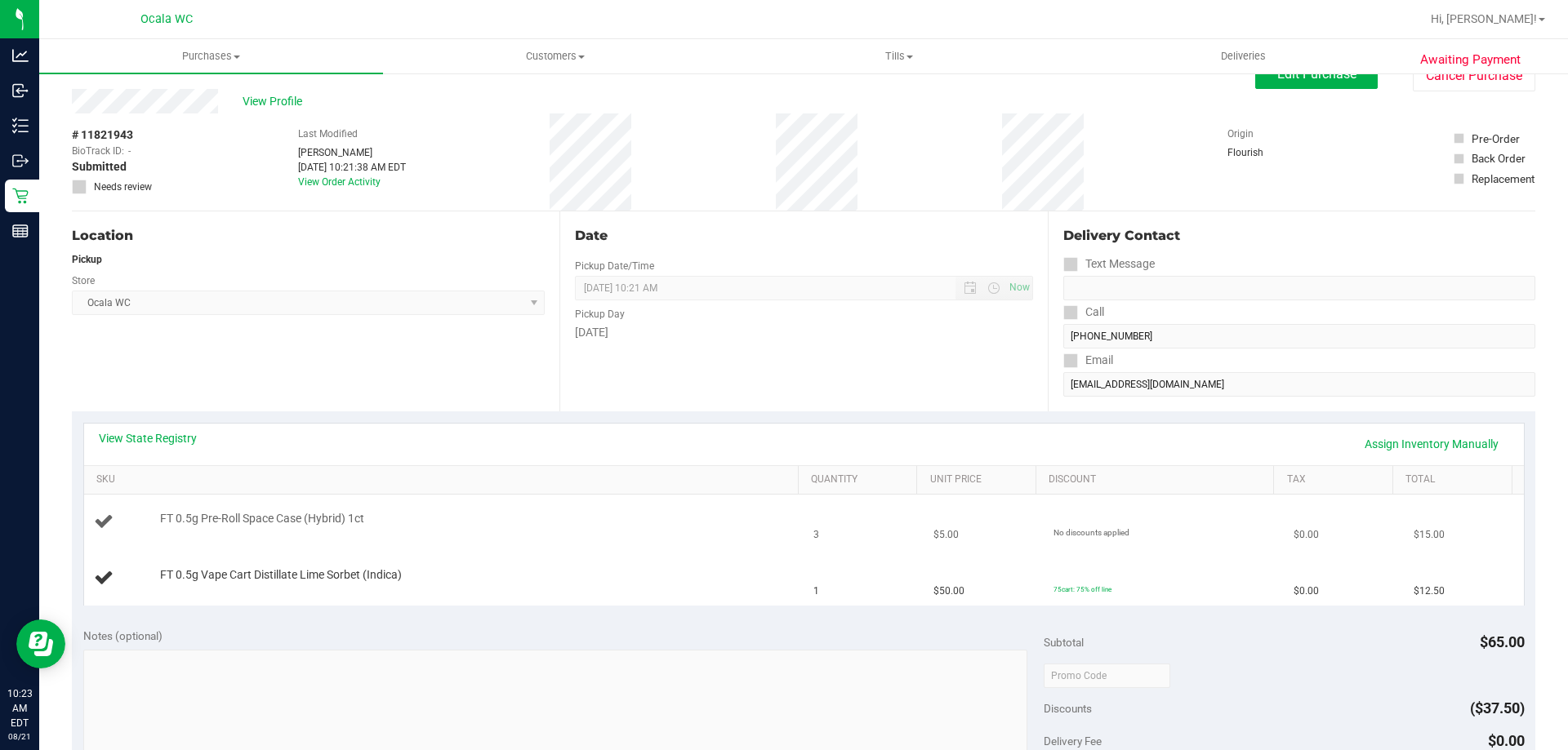
scroll to position [0, 0]
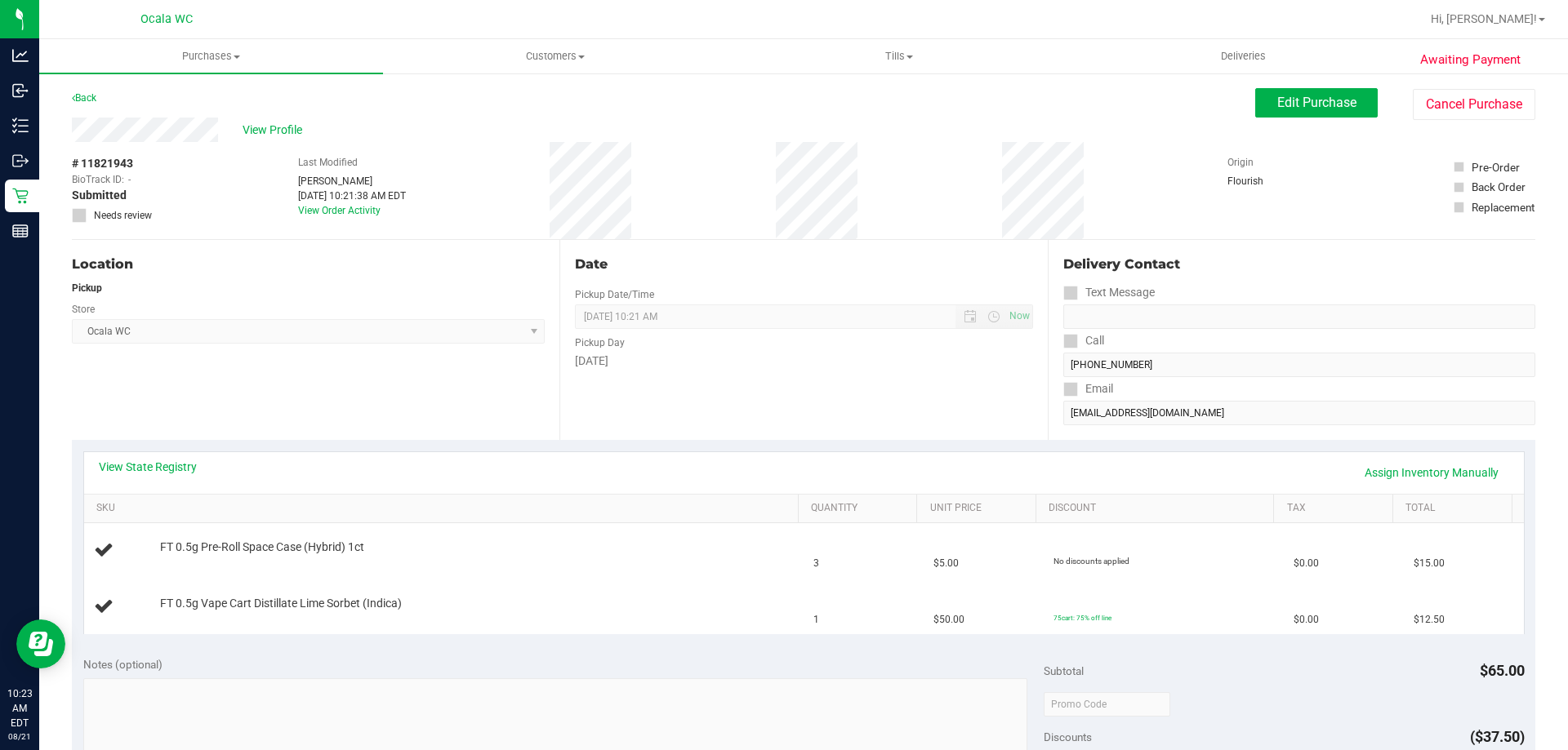
click at [459, 265] on div "Location" at bounding box center [308, 265] width 473 height 20
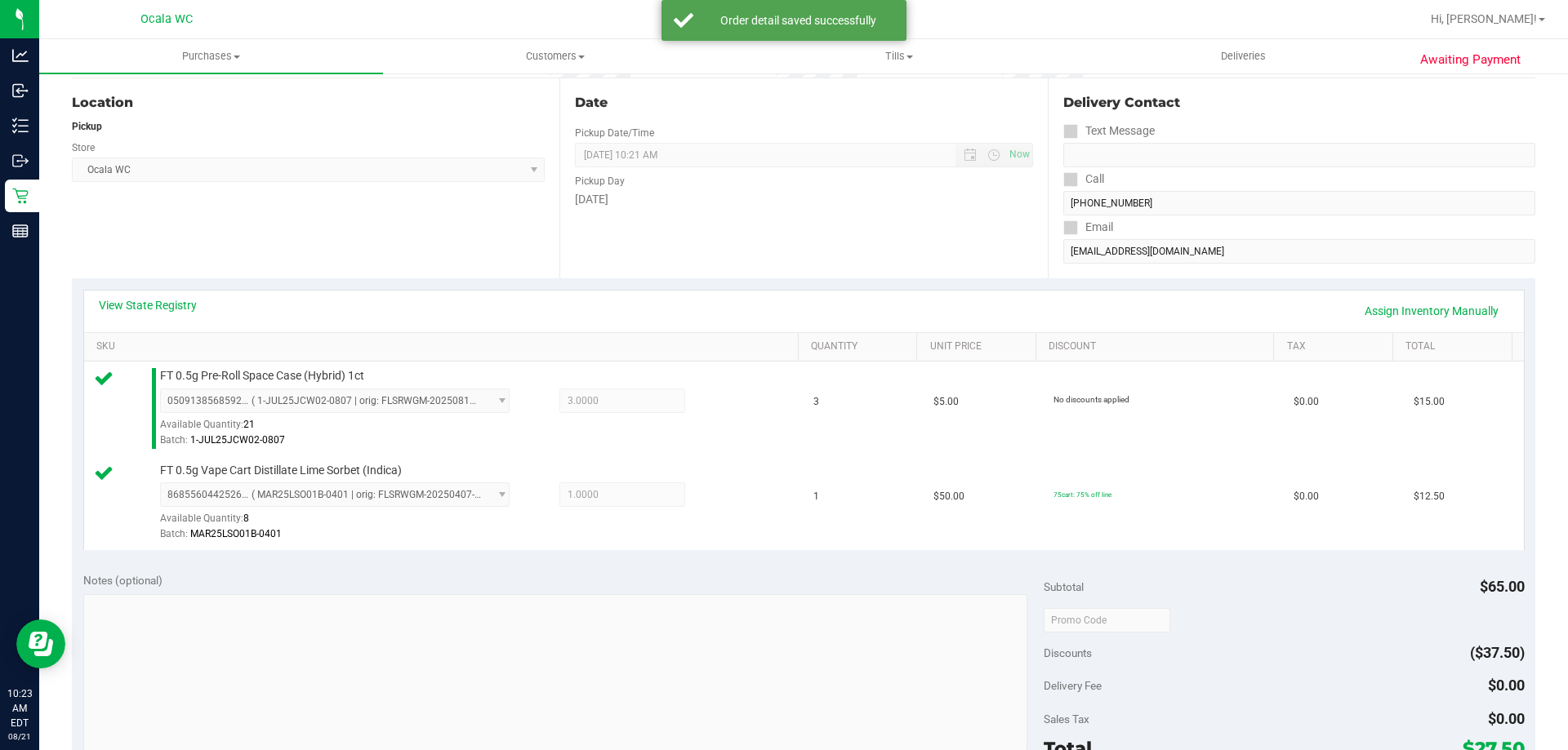
scroll to position [408, 0]
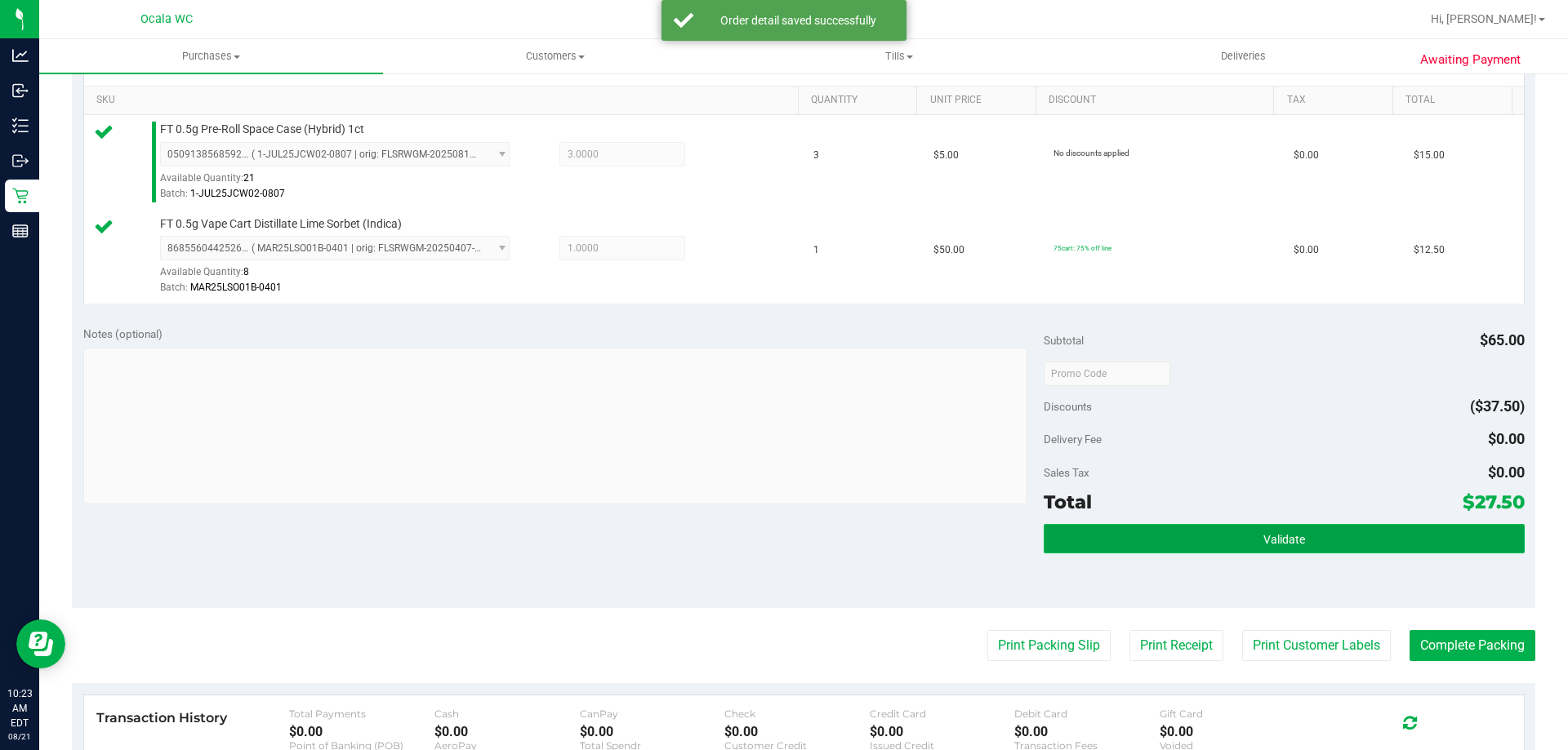
click at [768, 551] on button "Validate" at bounding box center [1283, 539] width 480 height 30
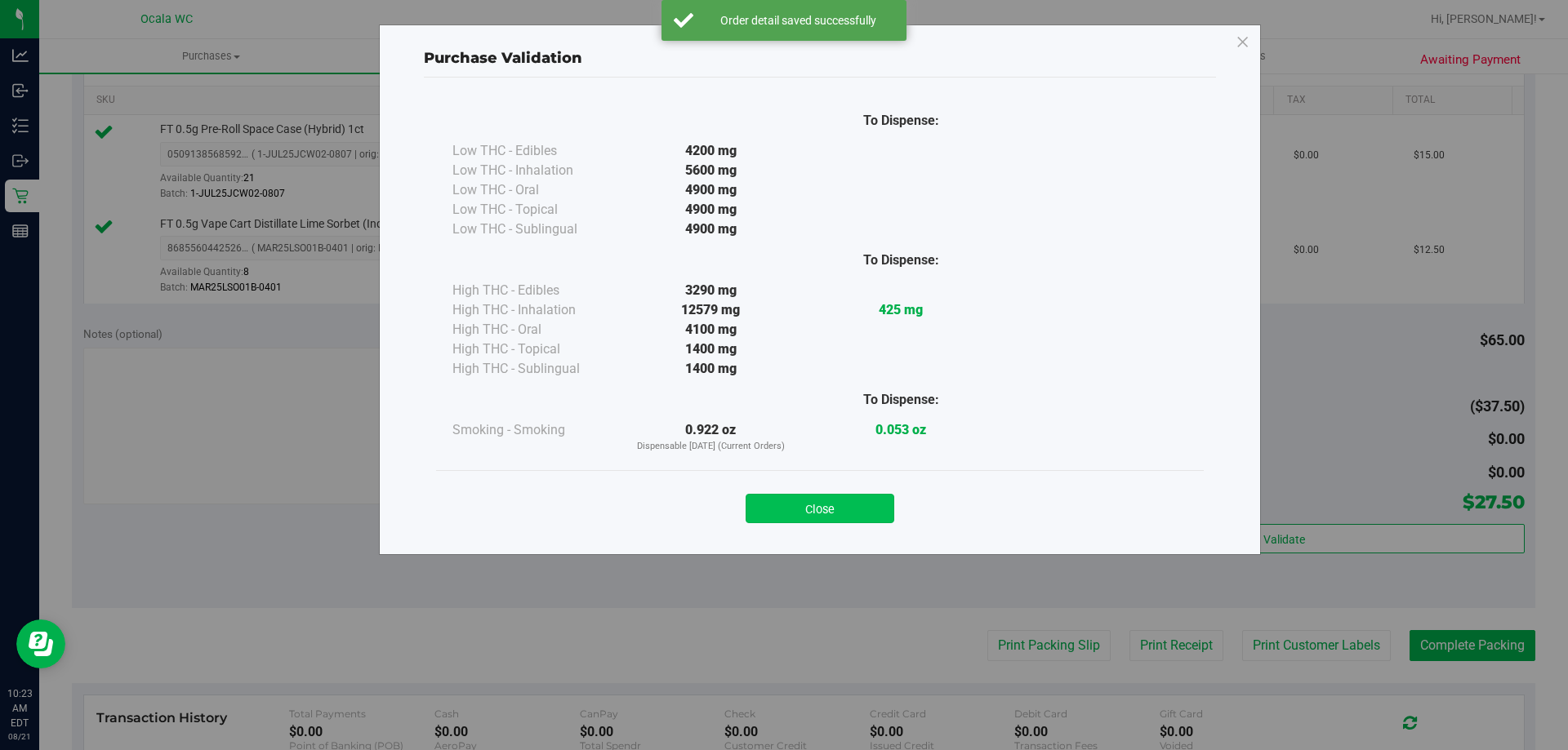
click at [768, 507] on button "Close" at bounding box center [820, 508] width 149 height 30
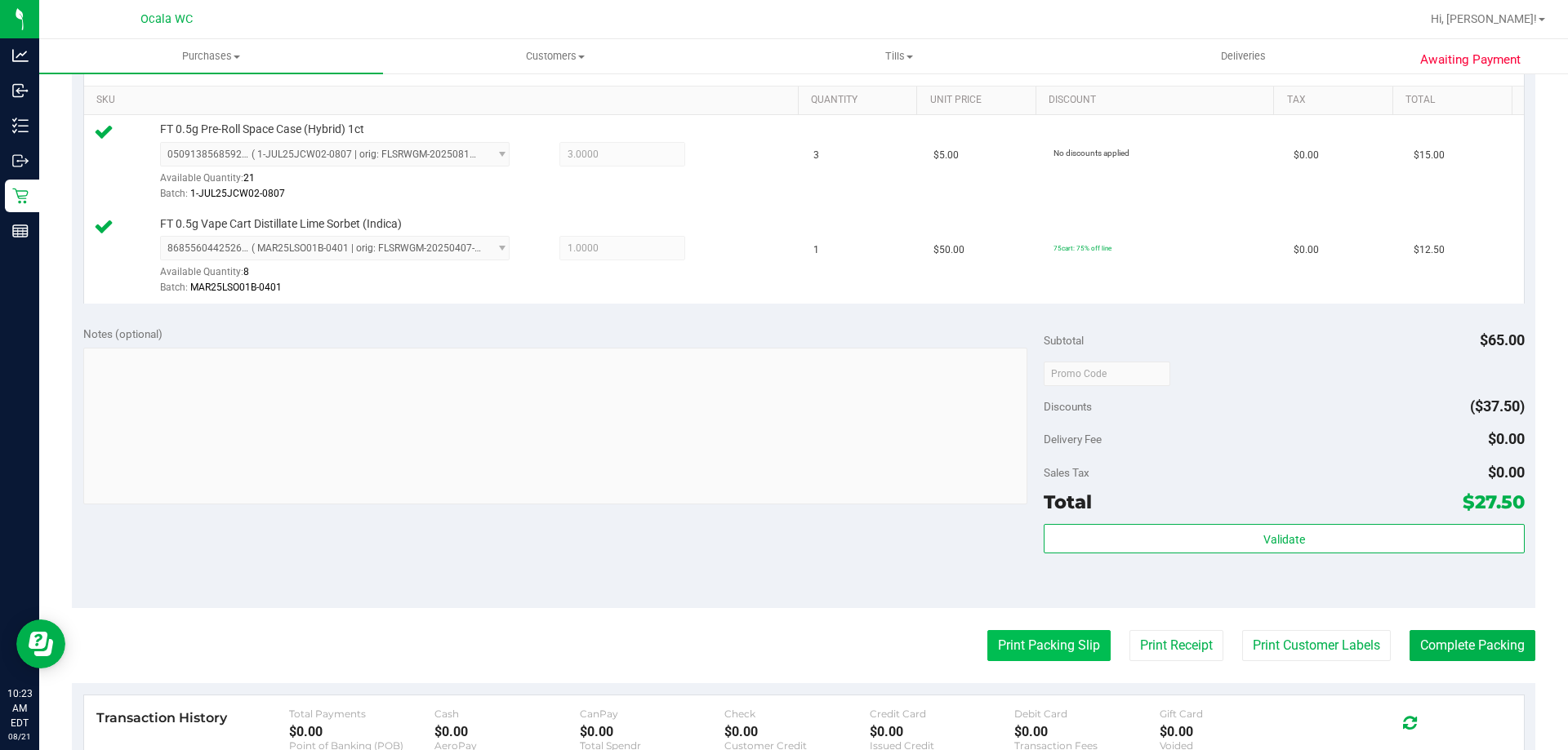
click at [768, 638] on button "Print Packing Slip" at bounding box center [1049, 645] width 124 height 31
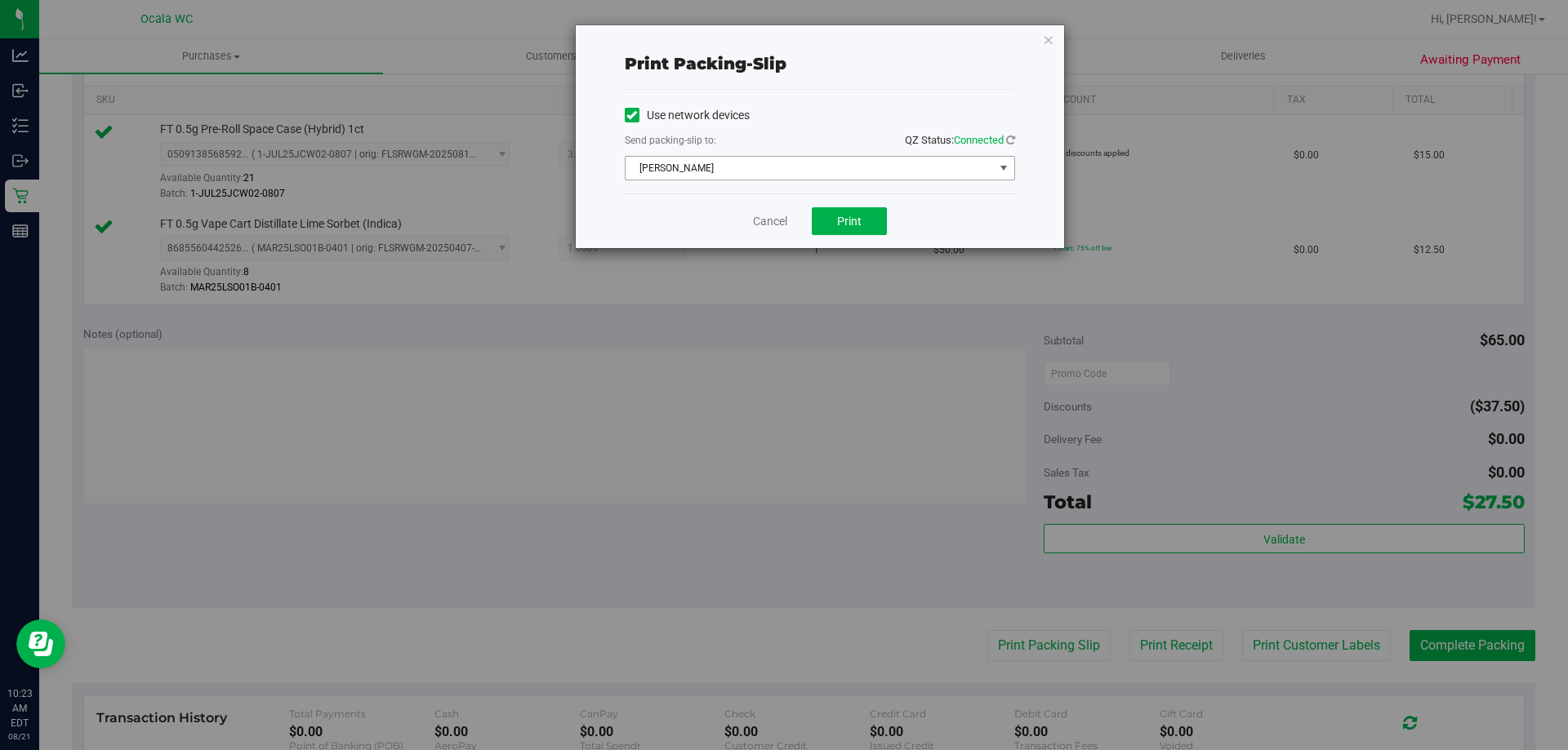
drag, startPoint x: 769, startPoint y: 156, endPoint x: 766, endPoint y: 174, distance: 18.2
click at [767, 172] on span "[PERSON_NAME]" at bounding box center [820, 167] width 390 height 24
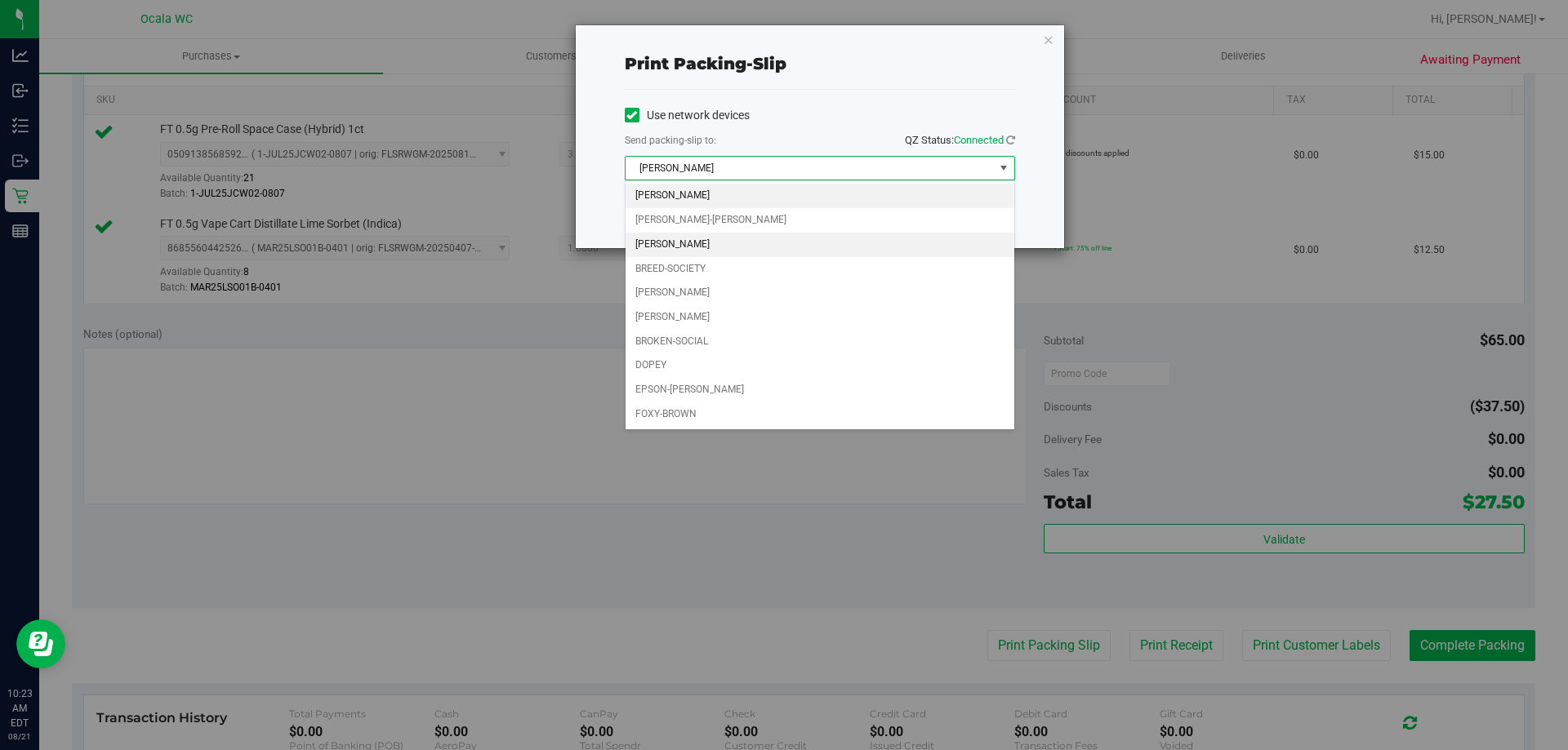
click at [687, 250] on li "[PERSON_NAME]" at bounding box center [820, 244] width 388 height 24
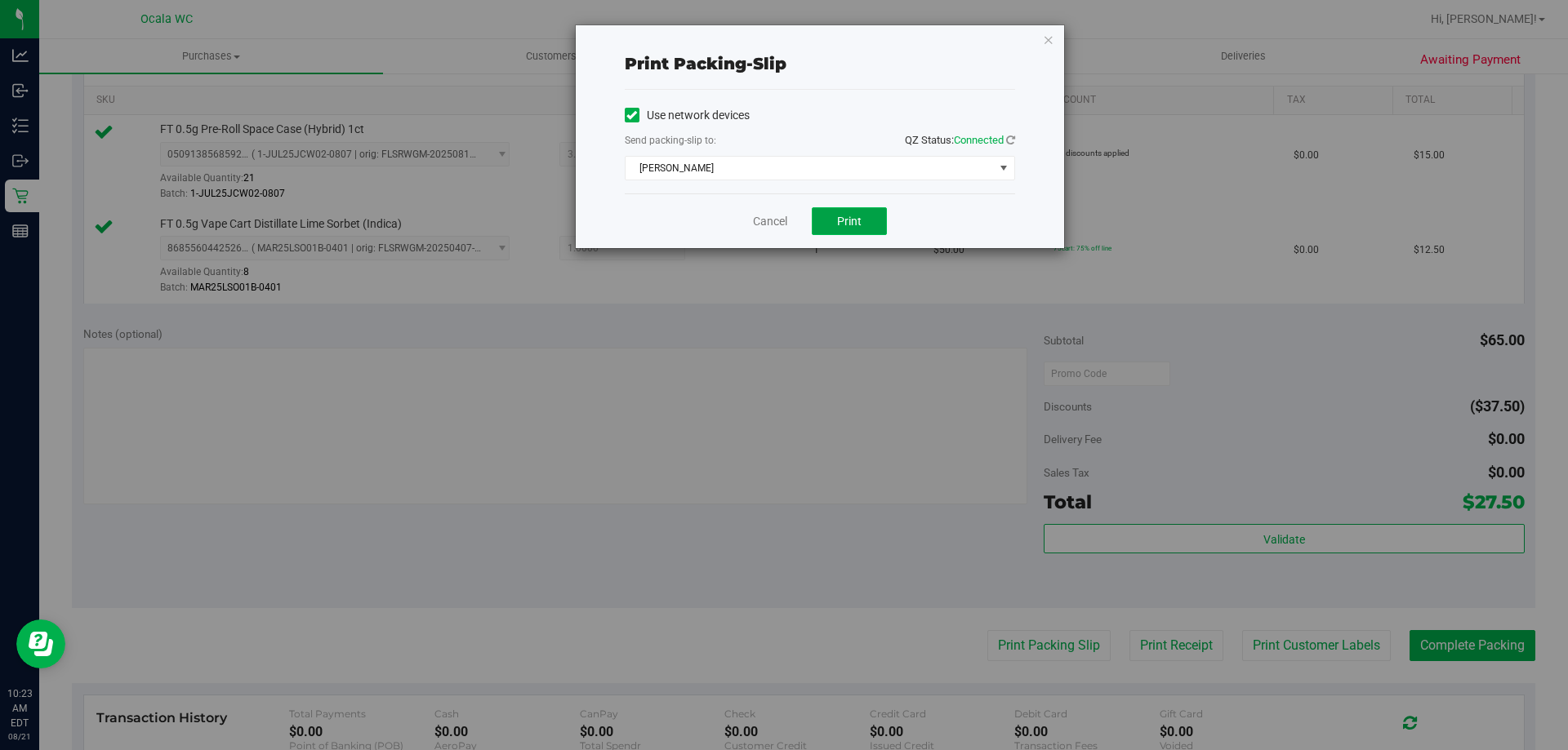
click at [768, 228] on button "Print" at bounding box center [849, 221] width 75 height 28
drag, startPoint x: 773, startPoint y: 222, endPoint x: 788, endPoint y: 229, distance: 16.6
click at [768, 223] on link "Cancel" at bounding box center [770, 221] width 34 height 17
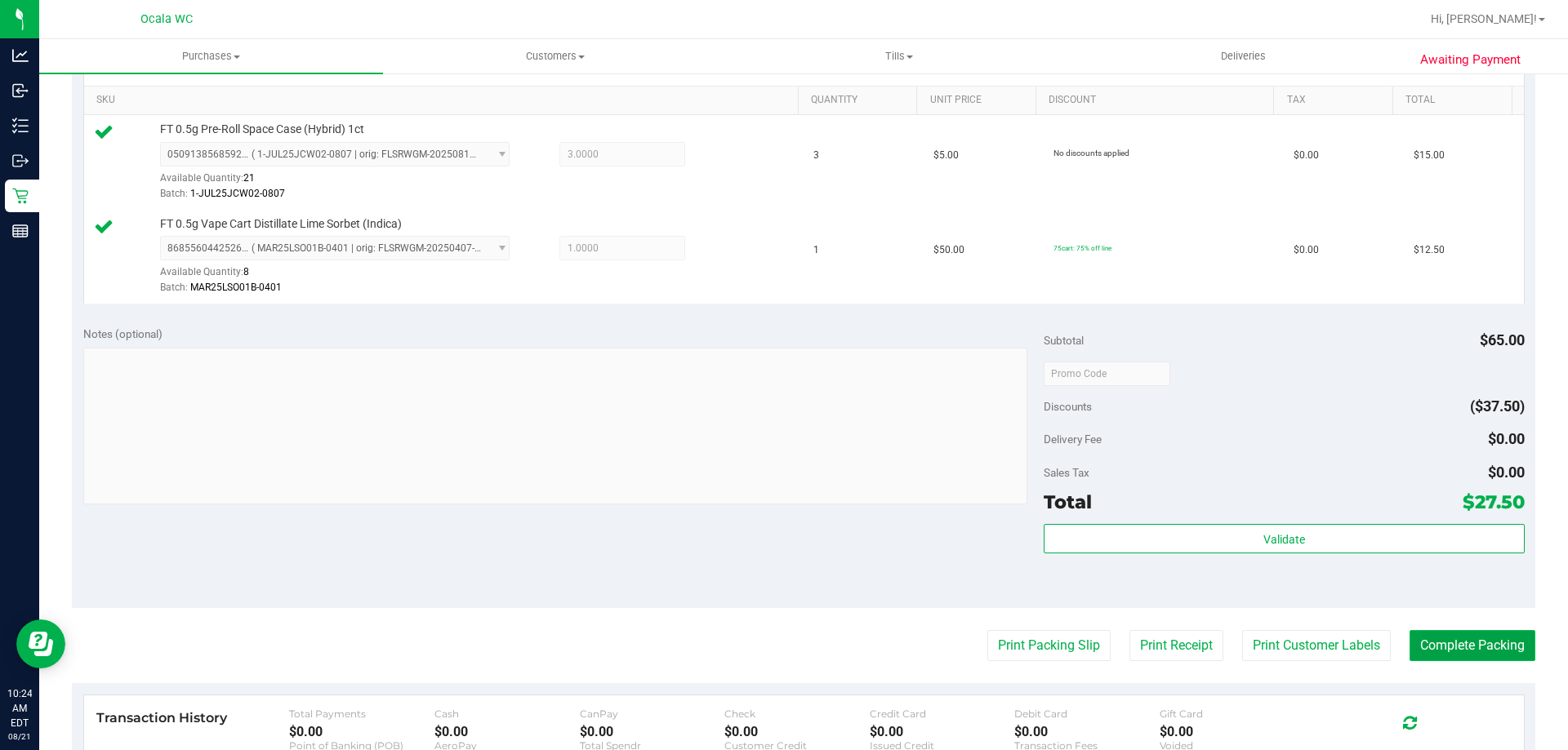
click at [768, 643] on button "Complete Packing" at bounding box center [1472, 645] width 126 height 31
